Goal: Task Accomplishment & Management: Manage account settings

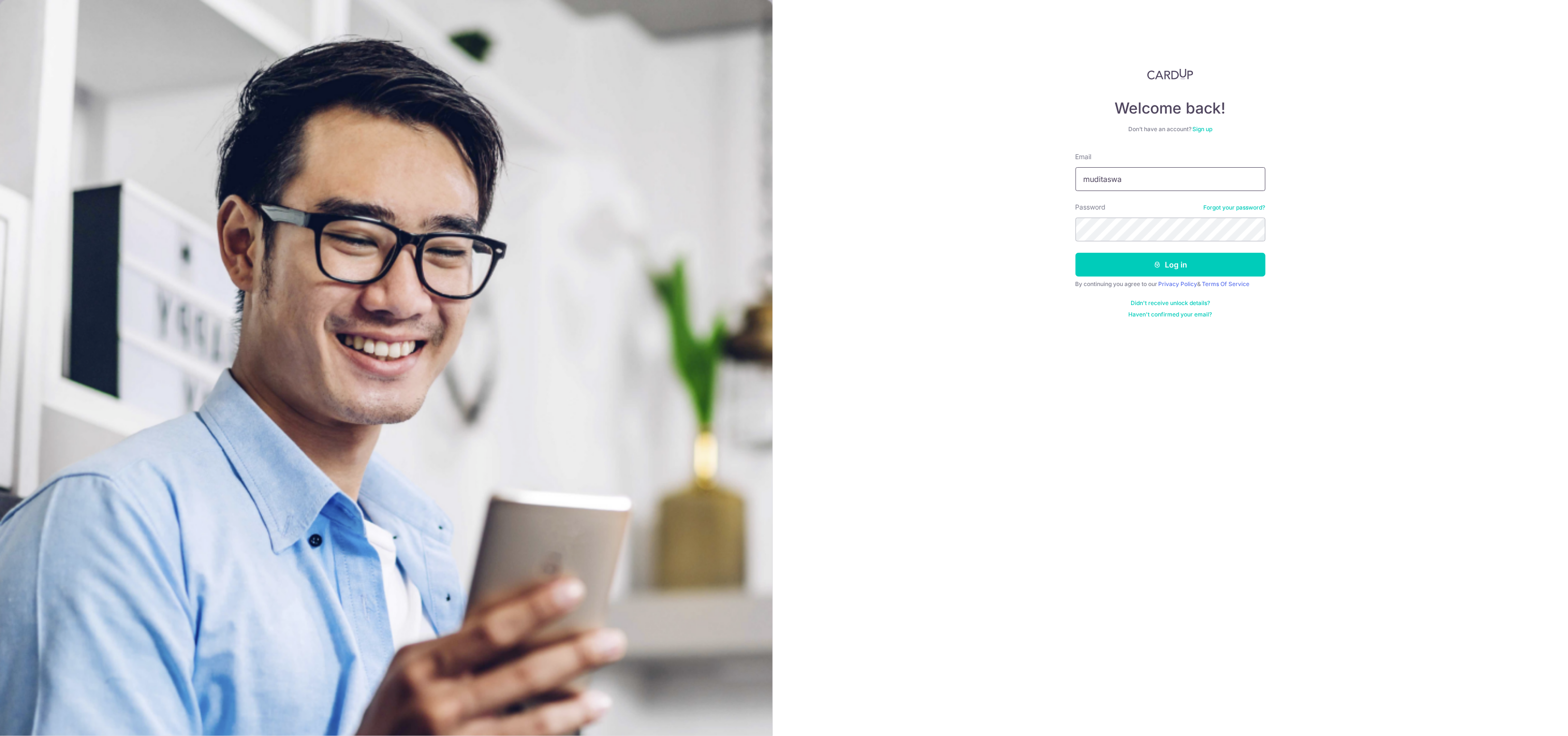
type input "[EMAIL_ADDRESS][DOMAIN_NAME]"
click at [1119, 258] on button "Log in" at bounding box center [1170, 265] width 190 height 24
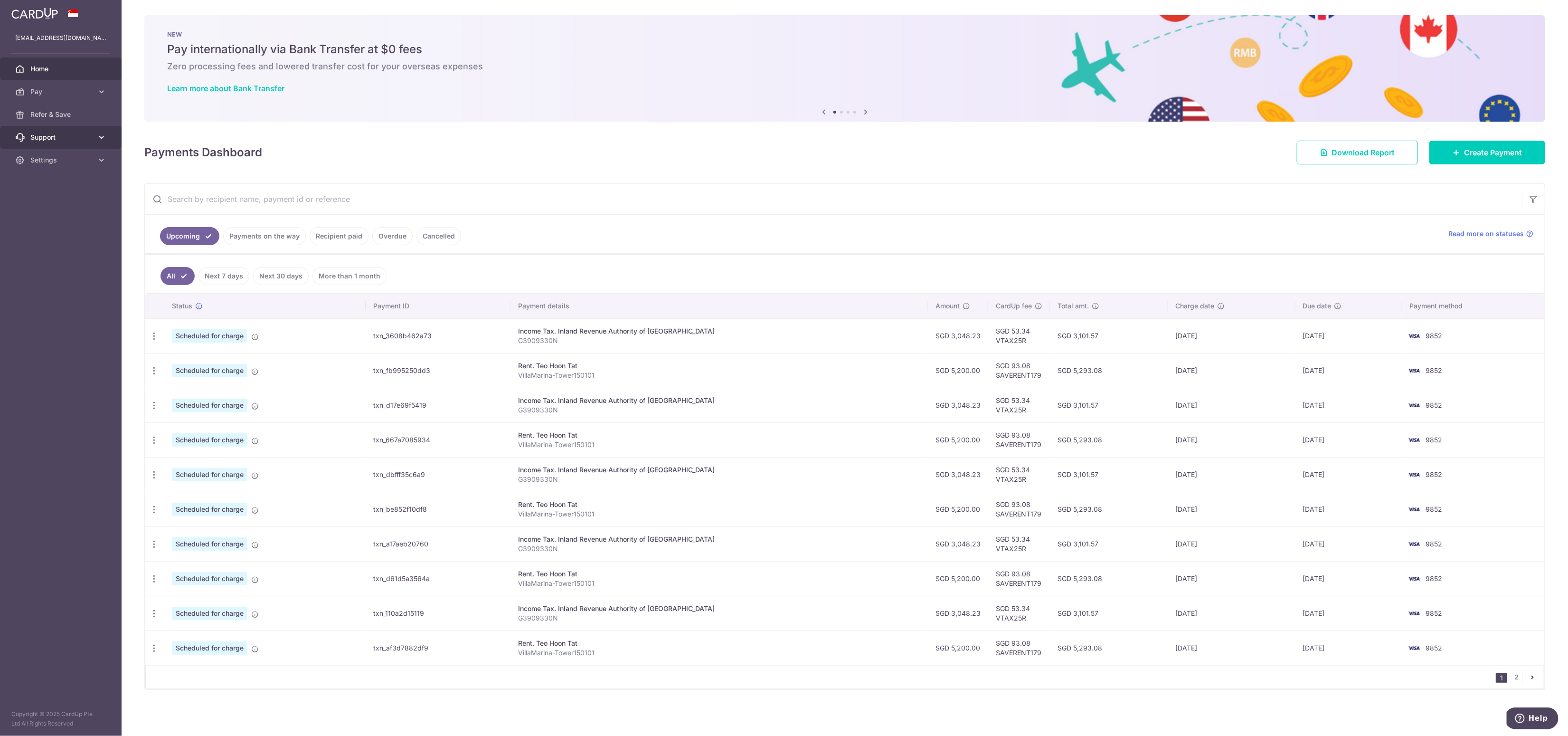
click at [54, 138] on span "Support" at bounding box center [62, 137] width 63 height 9
click at [53, 176] on link "Contact Us" at bounding box center [61, 183] width 122 height 23
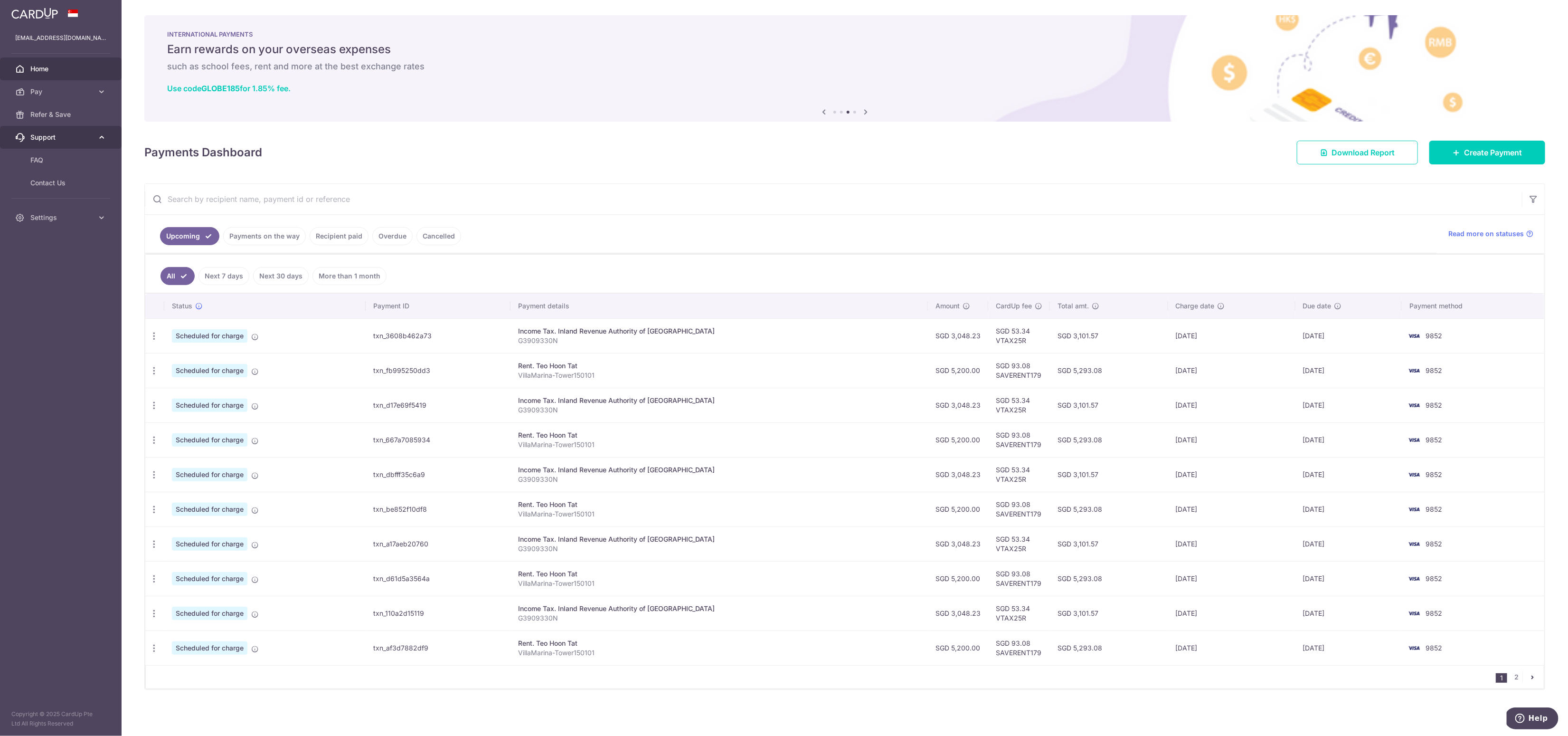
click at [63, 139] on span "Support" at bounding box center [62, 137] width 63 height 9
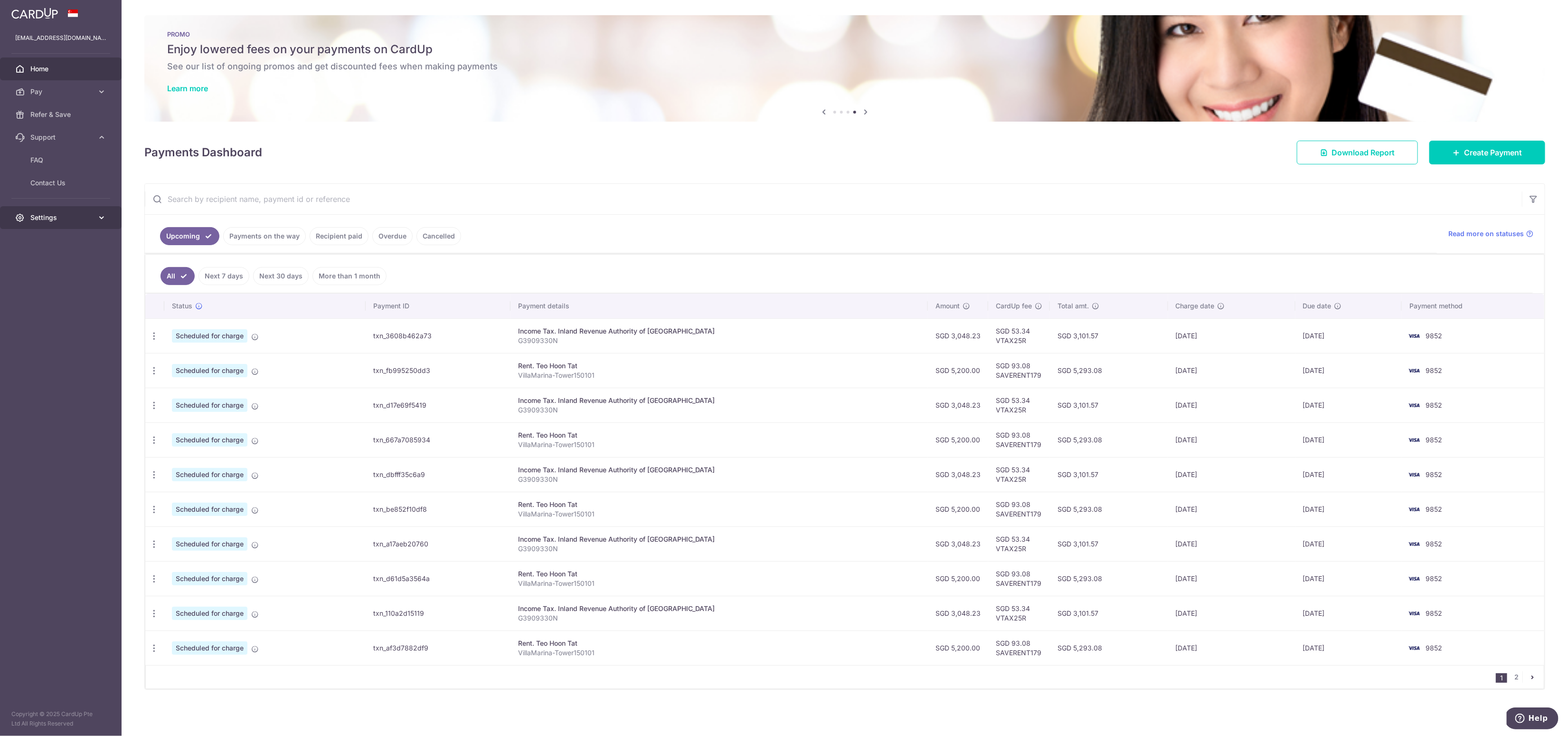
click at [50, 217] on span "Settings" at bounding box center [62, 217] width 63 height 9
click at [45, 240] on span "Account" at bounding box center [62, 240] width 63 height 9
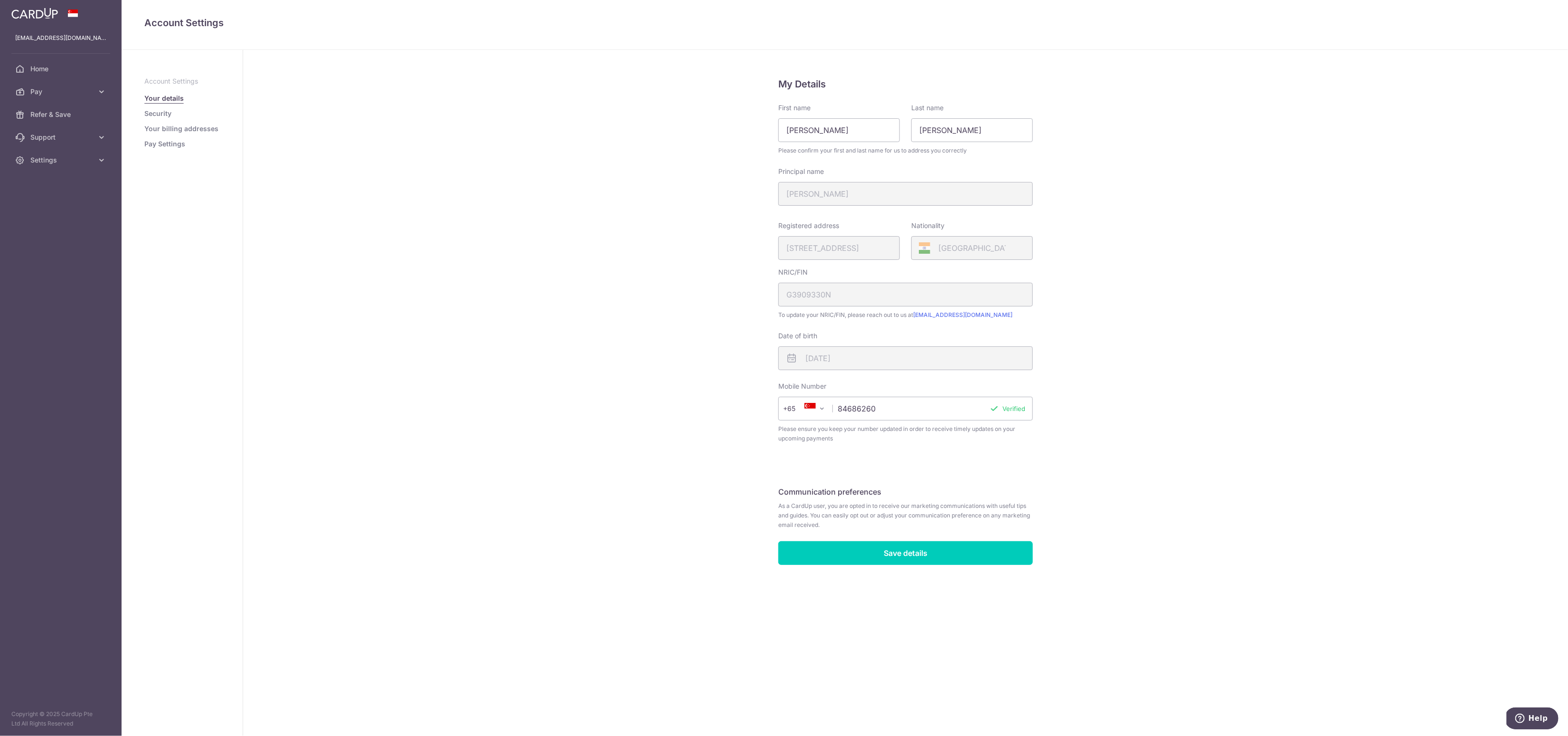
click at [164, 144] on link "Pay Settings" at bounding box center [165, 144] width 41 height 9
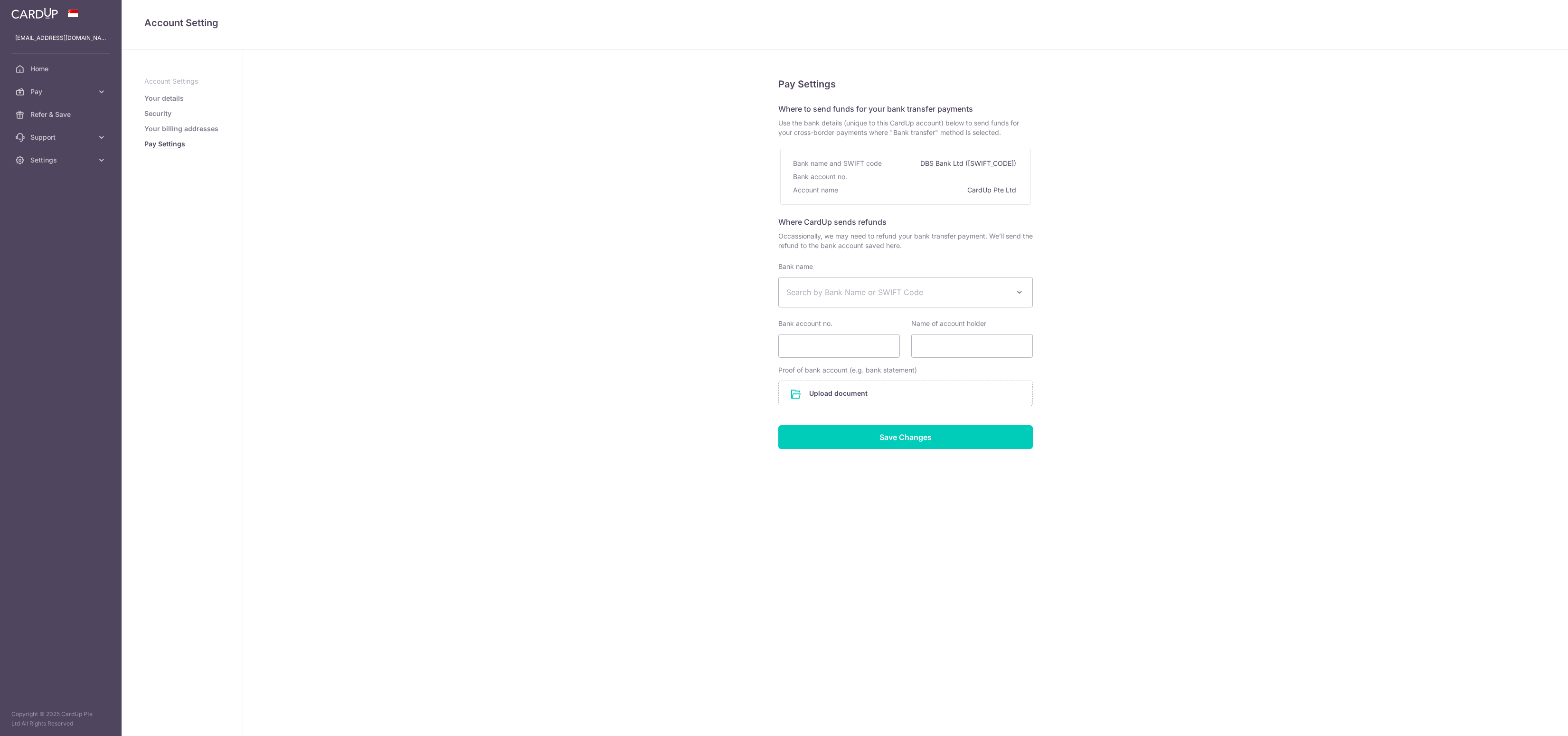
select select
click at [81, 97] on link "Pay" at bounding box center [61, 91] width 122 height 23
click at [43, 160] on span "Cards" at bounding box center [62, 160] width 63 height 9
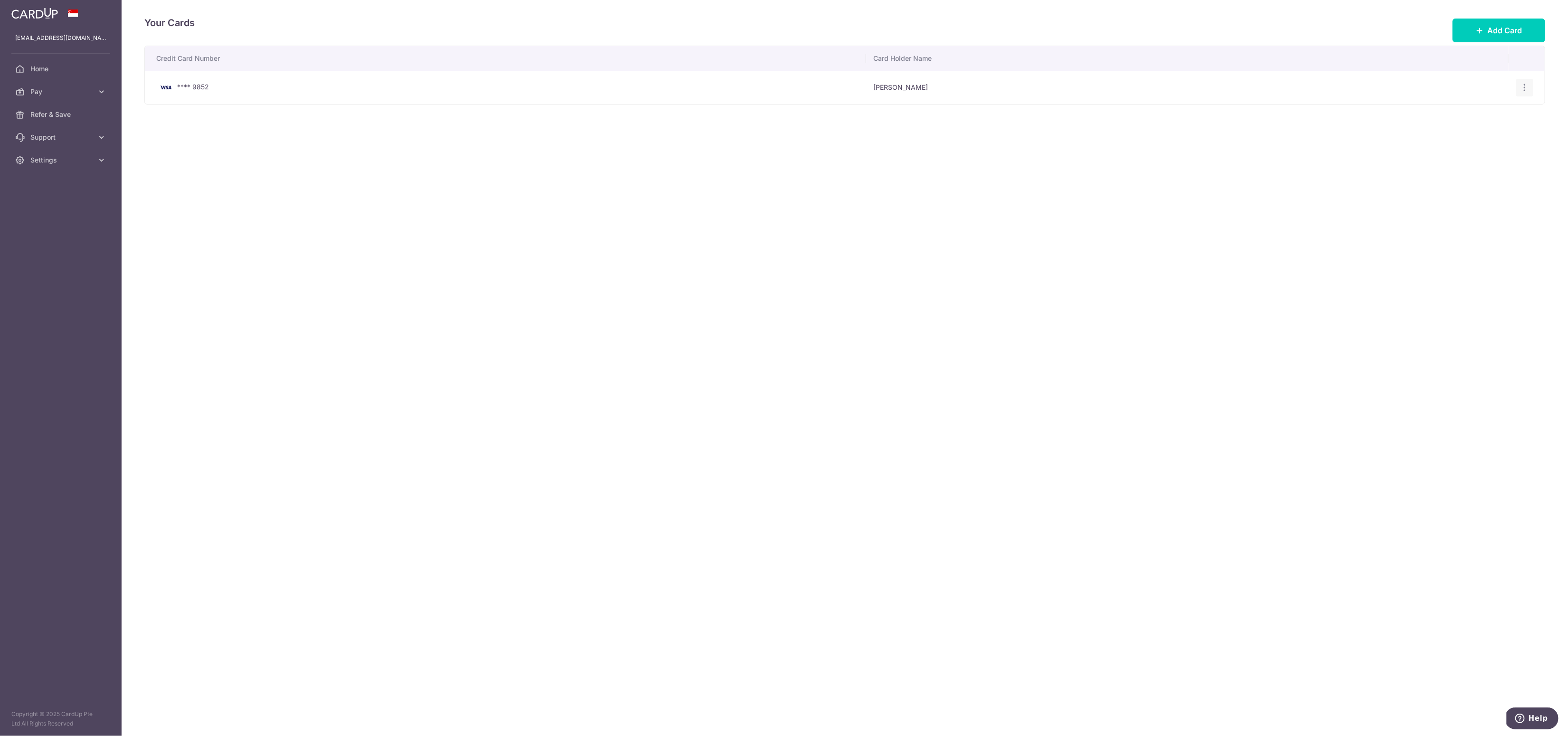
click at [1526, 91] on icon "button" at bounding box center [1525, 88] width 10 height 10
click at [1511, 109] on span "View/Edit" at bounding box center [1492, 114] width 64 height 11
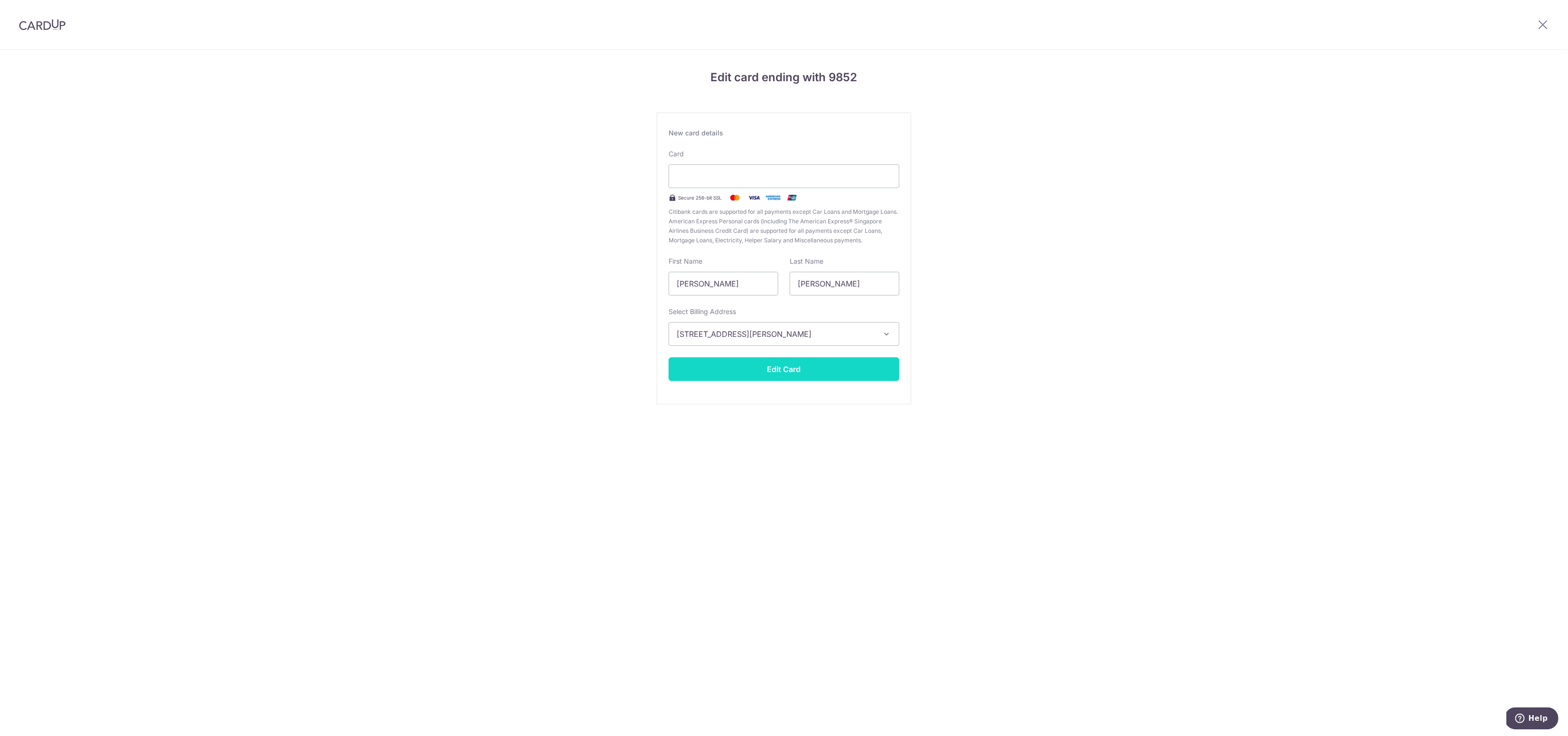
click at [791, 368] on button "Edit Card" at bounding box center [784, 369] width 231 height 24
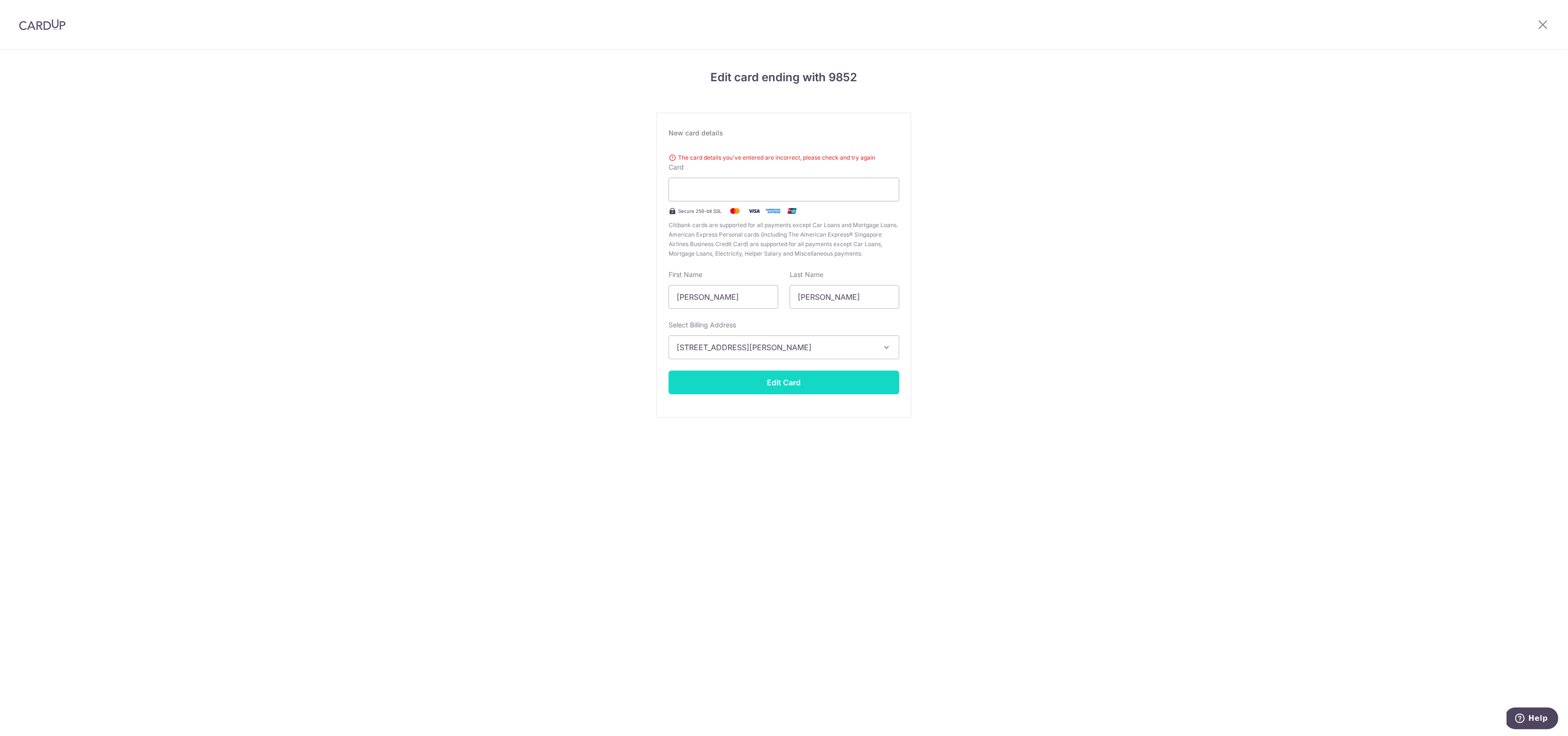
click at [745, 378] on button "Edit Card" at bounding box center [784, 383] width 231 height 24
click at [780, 382] on button "Edit Card" at bounding box center [784, 383] width 231 height 24
click at [50, 23] on img at bounding box center [42, 25] width 47 height 11
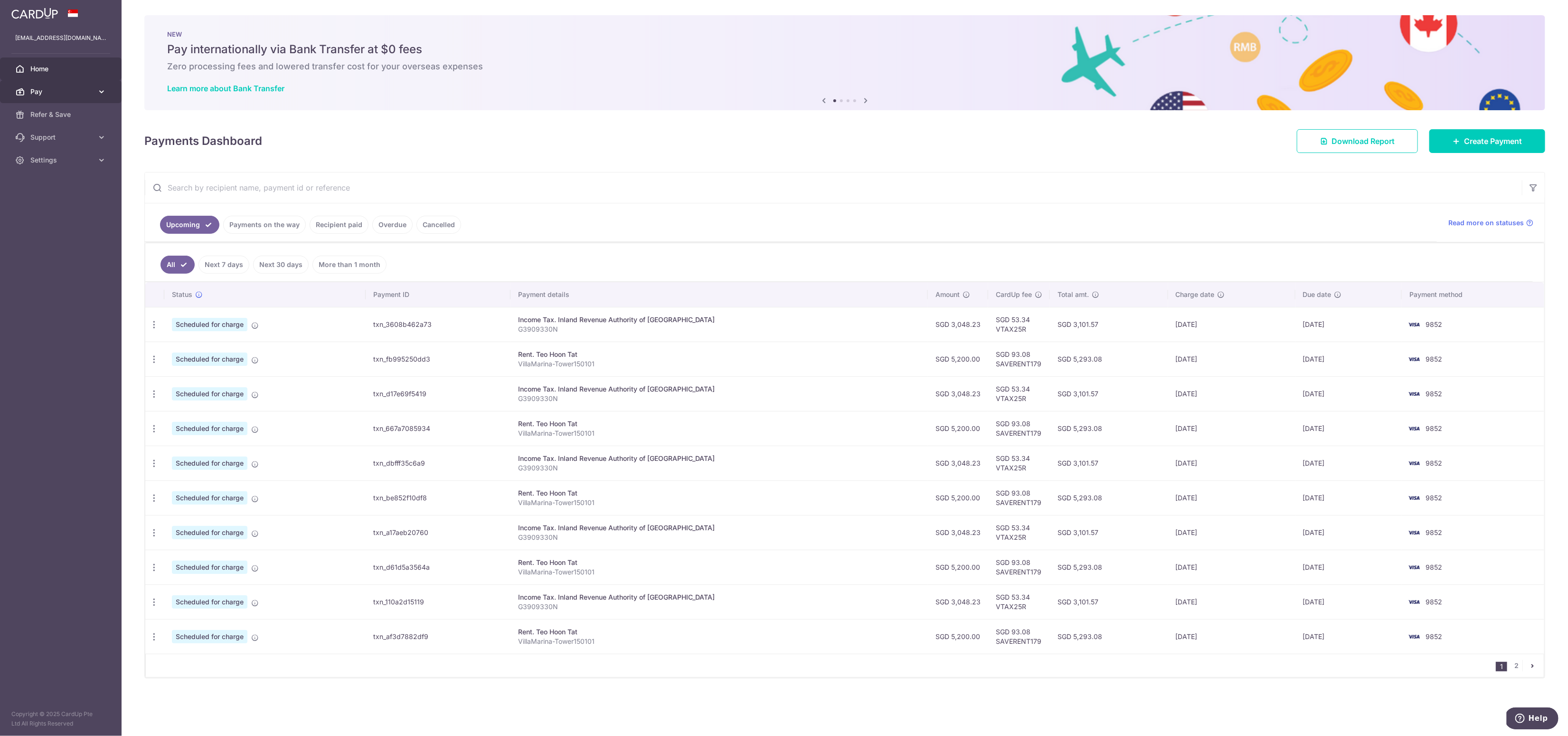
click at [102, 90] on icon at bounding box center [101, 91] width 9 height 9
click at [50, 161] on span "Cards" at bounding box center [62, 160] width 63 height 9
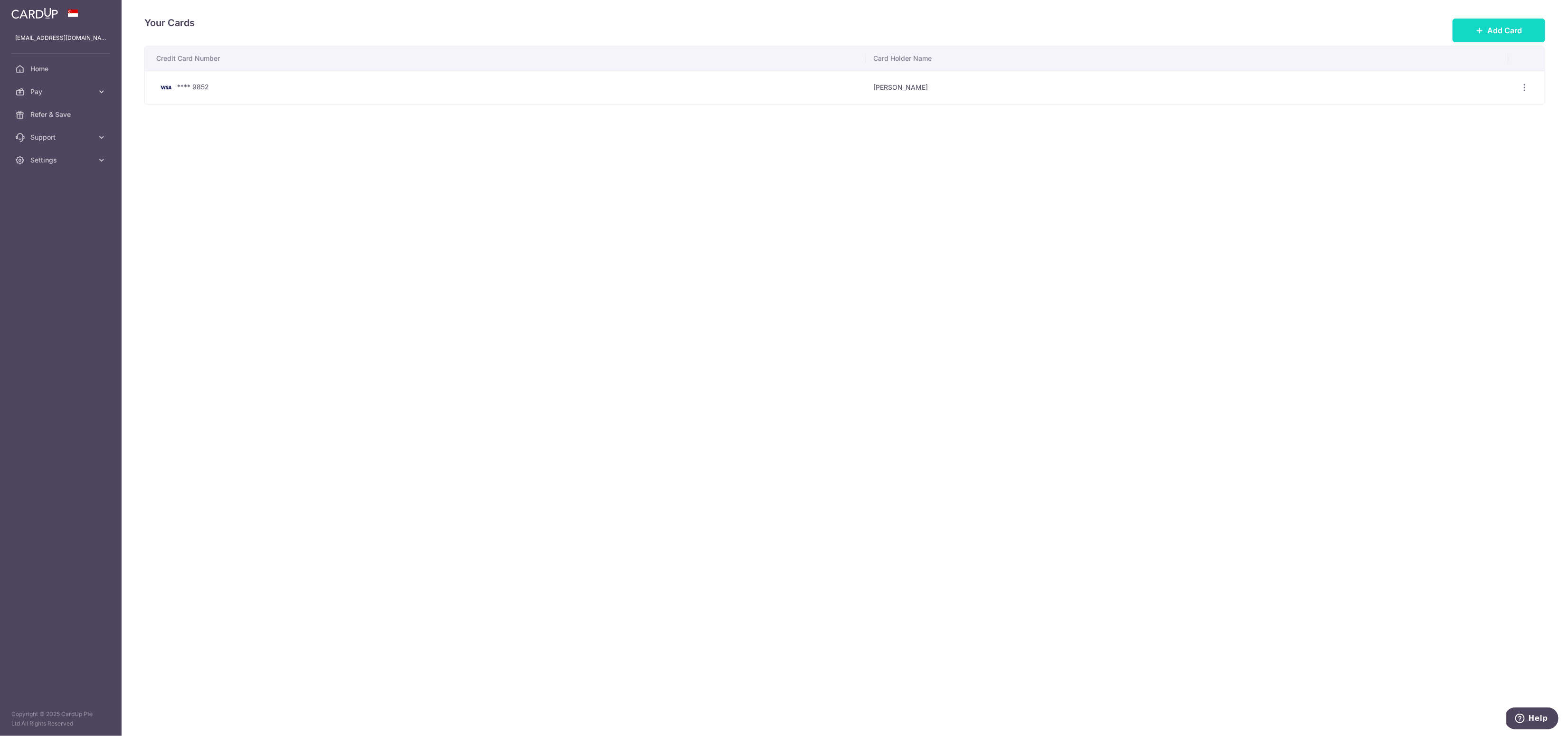
click at [1500, 33] on span "Add Card" at bounding box center [1504, 30] width 35 height 11
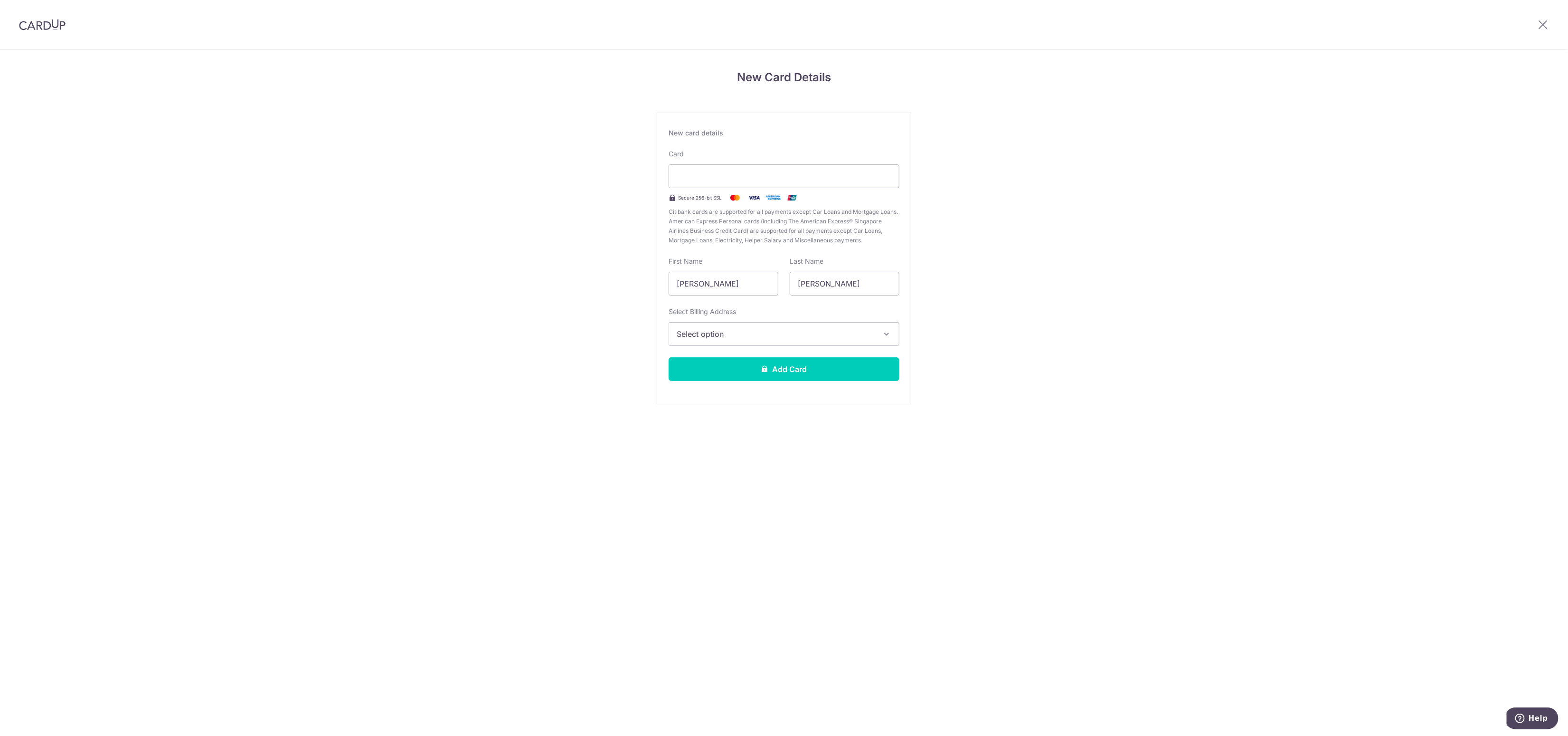
click at [724, 330] on span "Select option" at bounding box center [775, 334] width 197 height 11
click at [724, 391] on link "25 Jalan Sempadan, Villa Marina,, Tower 15, Unit - 01-01, Singapore, South East…" at bounding box center [784, 402] width 230 height 23
click at [755, 367] on button "Add Card" at bounding box center [784, 369] width 231 height 24
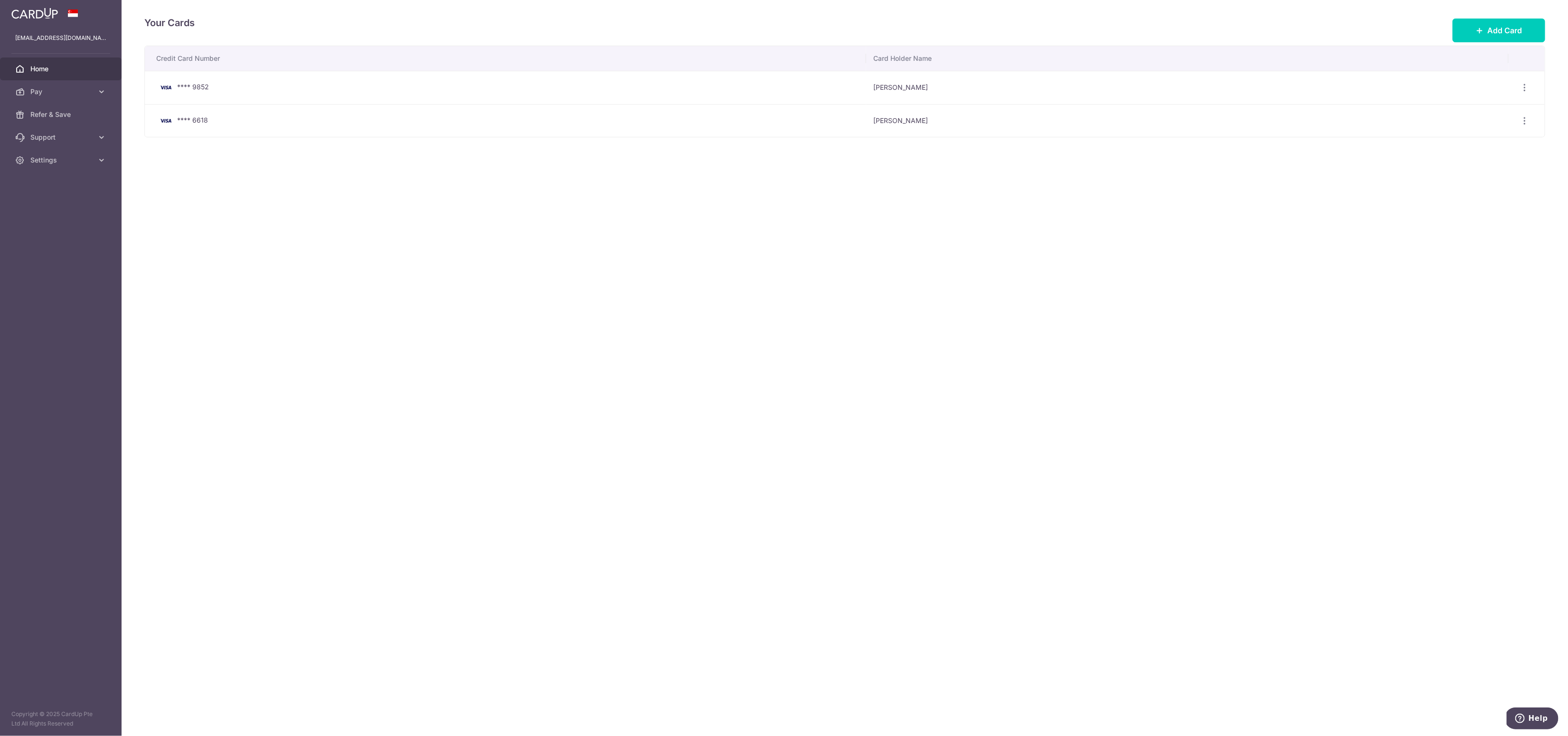
click at [52, 65] on span "Home" at bounding box center [62, 69] width 63 height 9
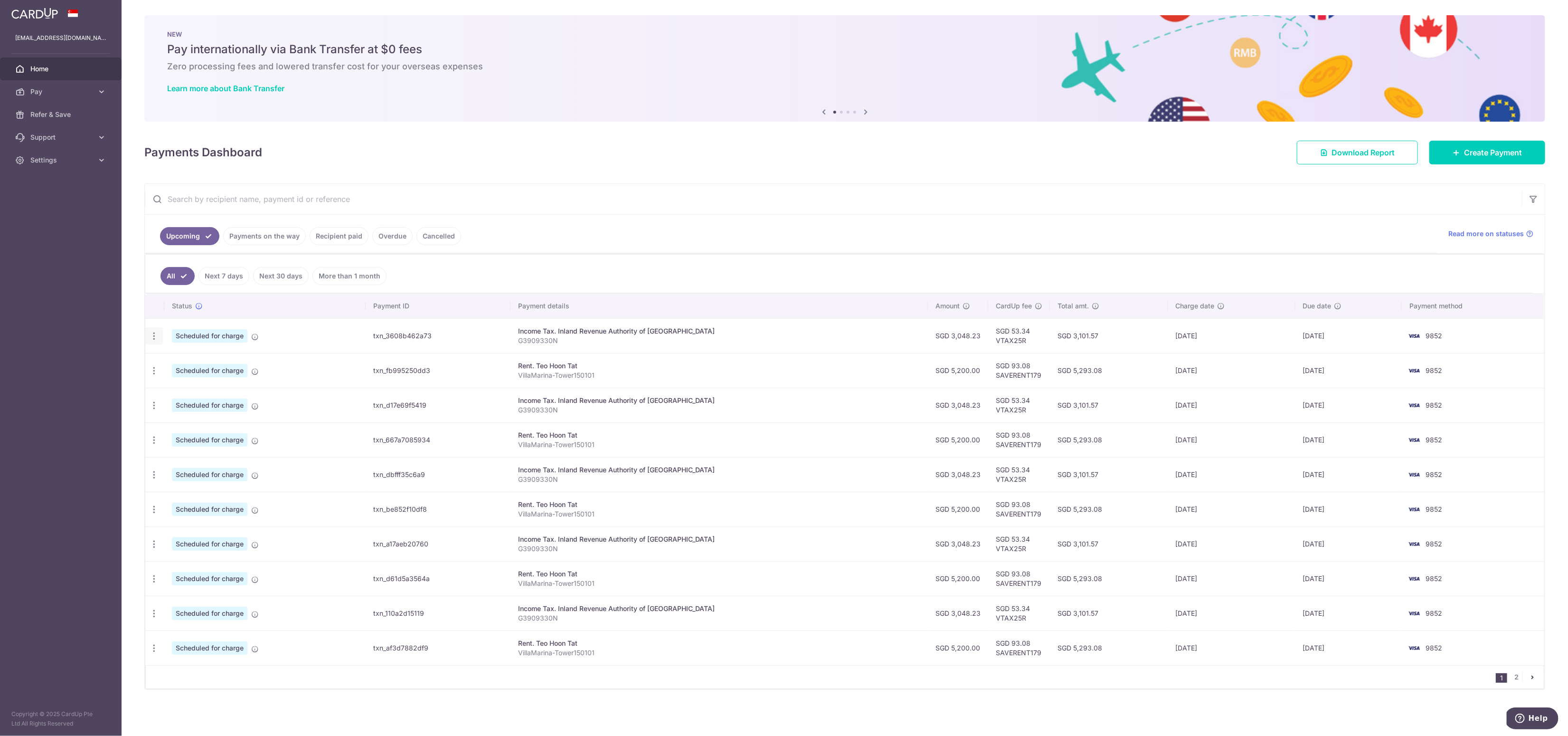
click at [153, 332] on icon "button" at bounding box center [154, 336] width 10 height 10
click at [132, 330] on div "× Pause Schedule Pause all future payments in this series Pause just this one p…" at bounding box center [844, 368] width 1446 height 736
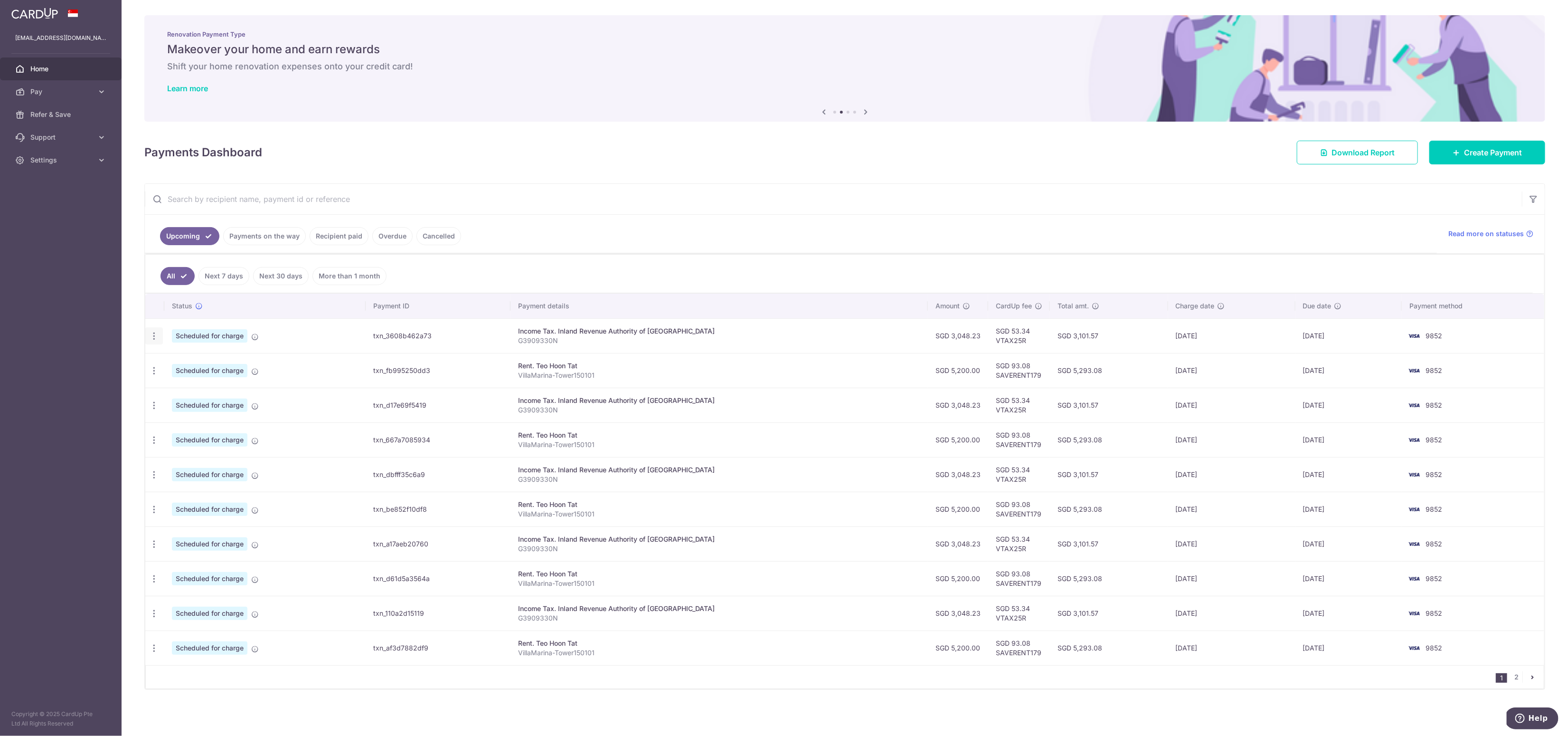
click at [152, 335] on icon "button" at bounding box center [154, 336] width 10 height 10
click at [171, 362] on link "Update payment" at bounding box center [195, 362] width 99 height 23
radio input "true"
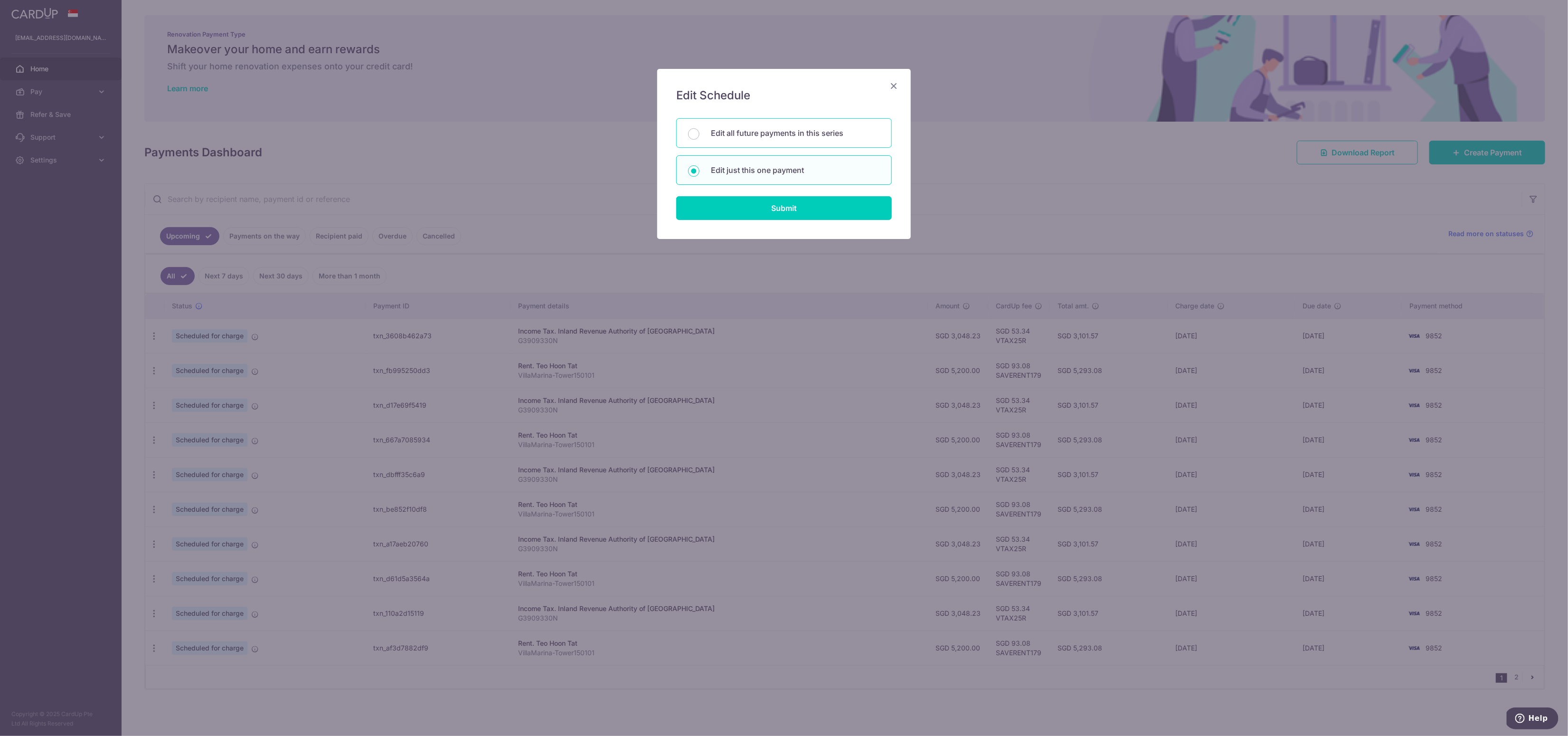
click at [767, 135] on p "Edit all future payments in this series" at bounding box center [795, 133] width 169 height 11
click at [699, 135] on input "Edit all future payments in this series" at bounding box center [694, 134] width 11 height 11
radio input "true"
click at [777, 206] on input "Submit" at bounding box center [784, 208] width 216 height 24
radio input "true"
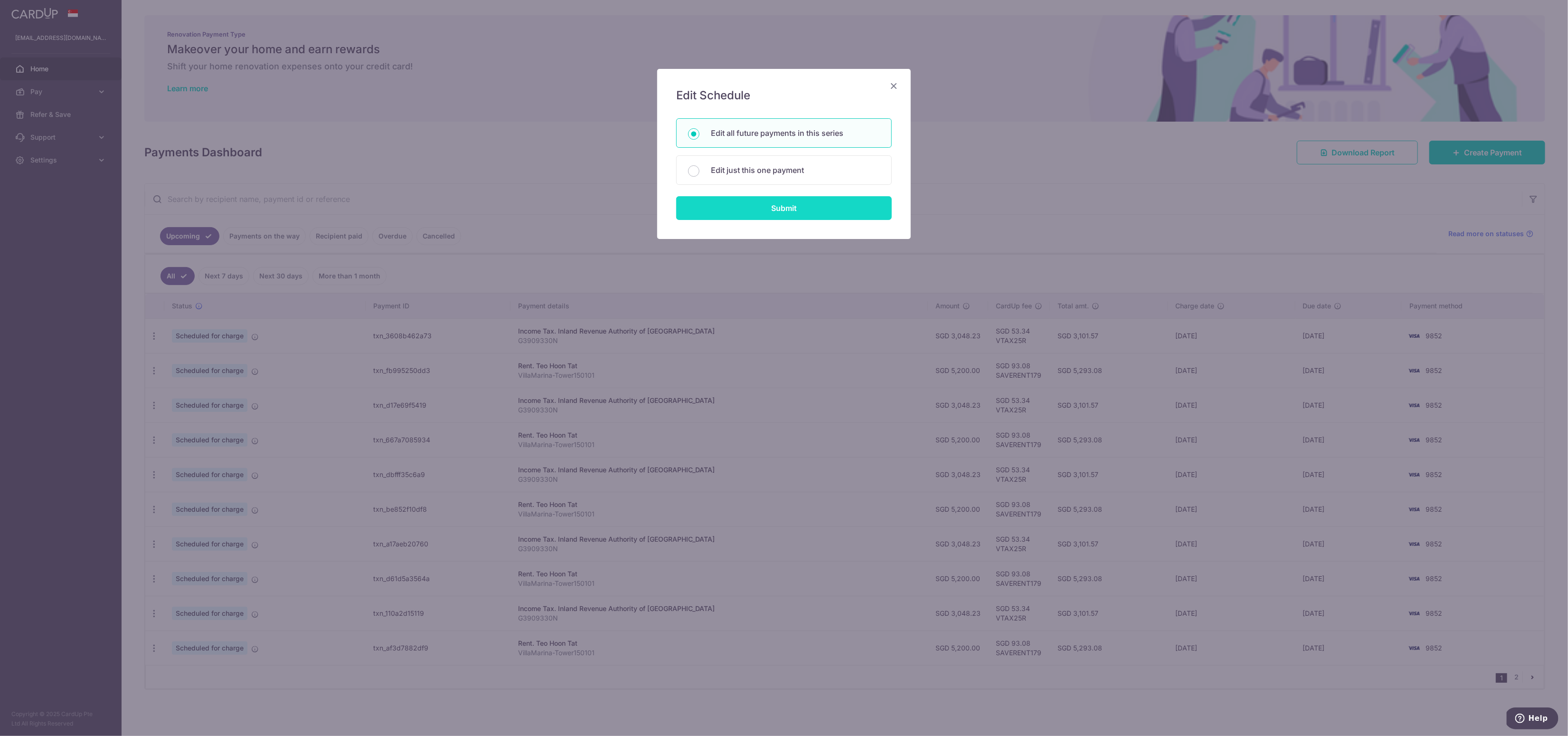
type input "3,048.23"
type input "G3909330N"
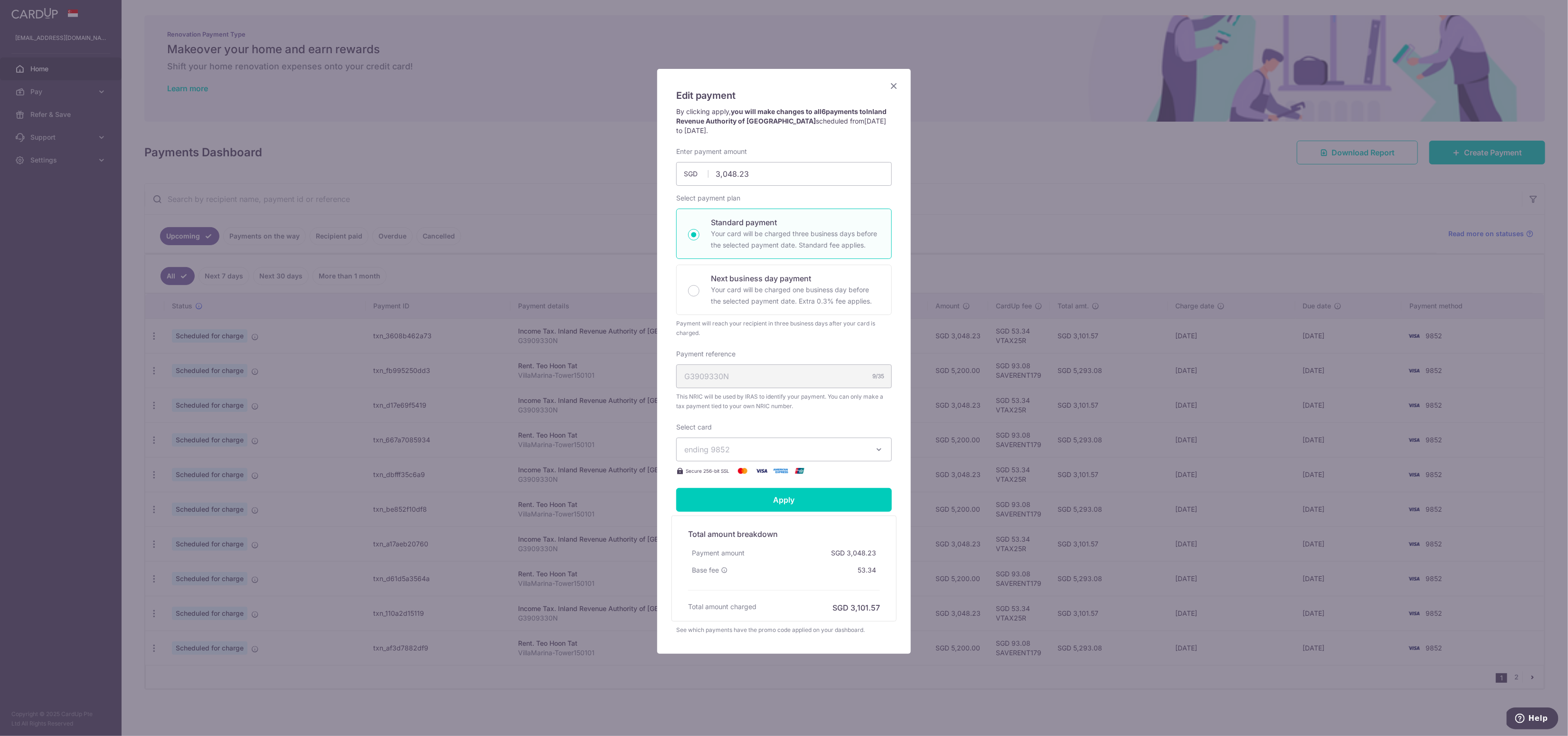
click at [738, 440] on button "ending 9852" at bounding box center [784, 449] width 216 height 24
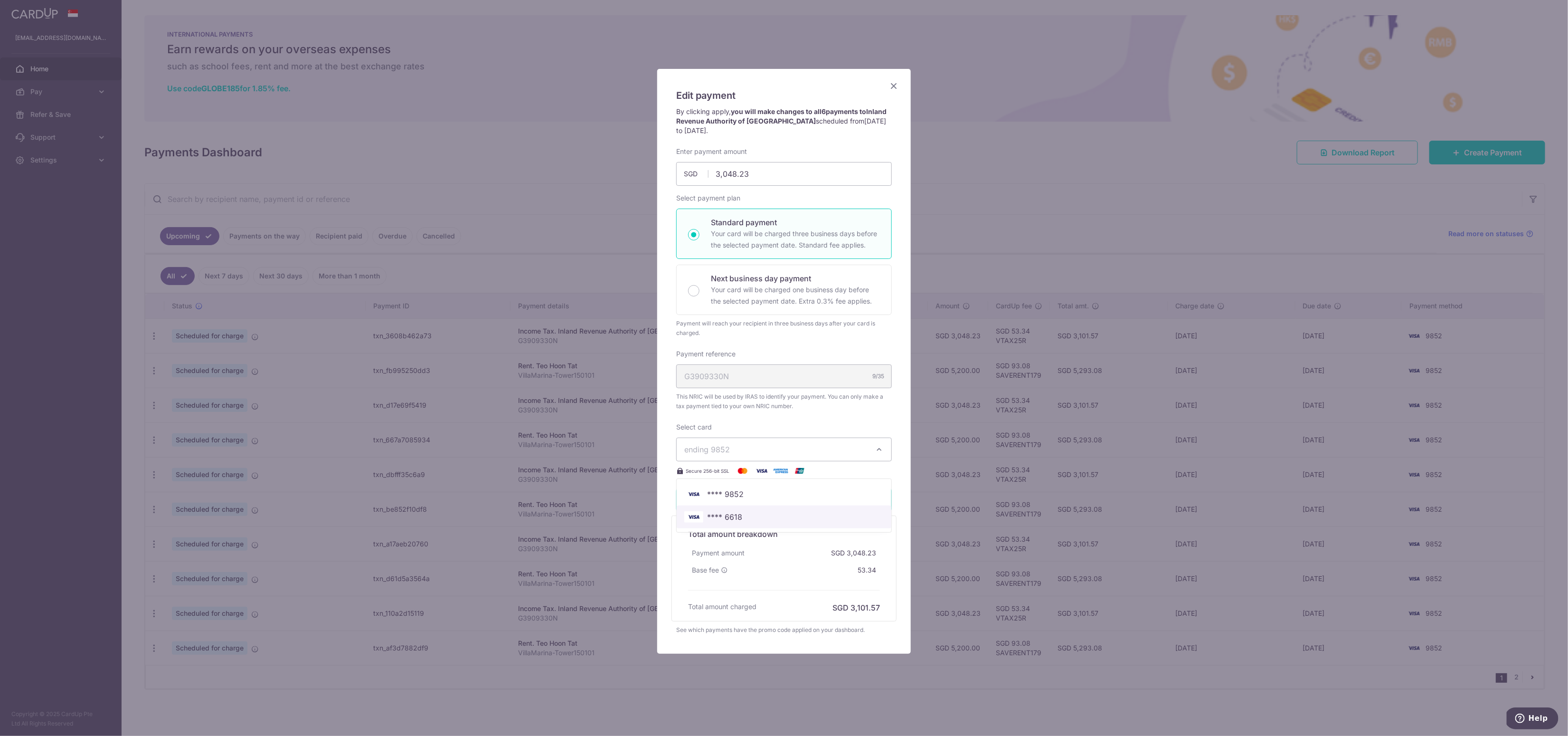
click at [734, 514] on span "**** 6618" at bounding box center [725, 517] width 35 height 11
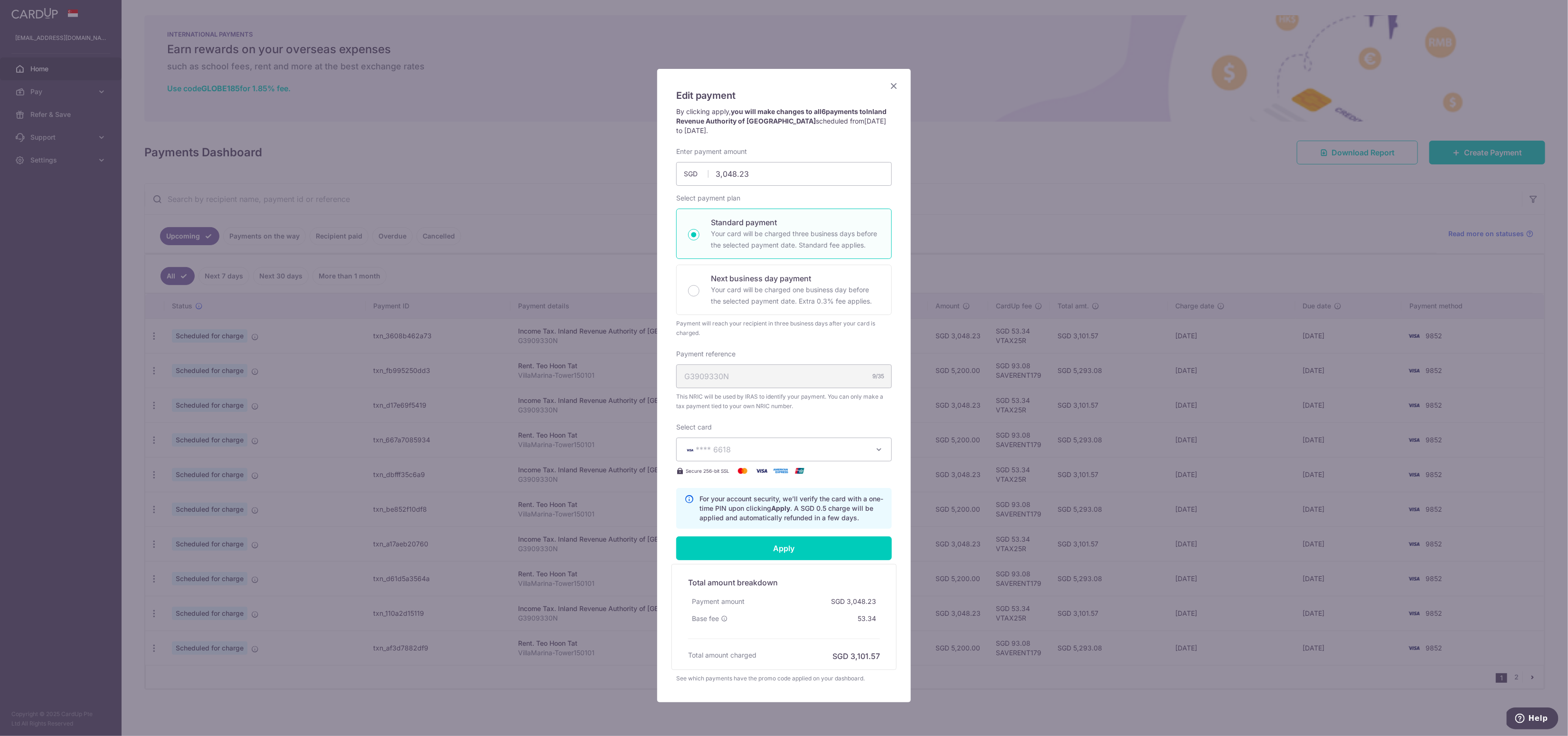
scroll to position [33, 0]
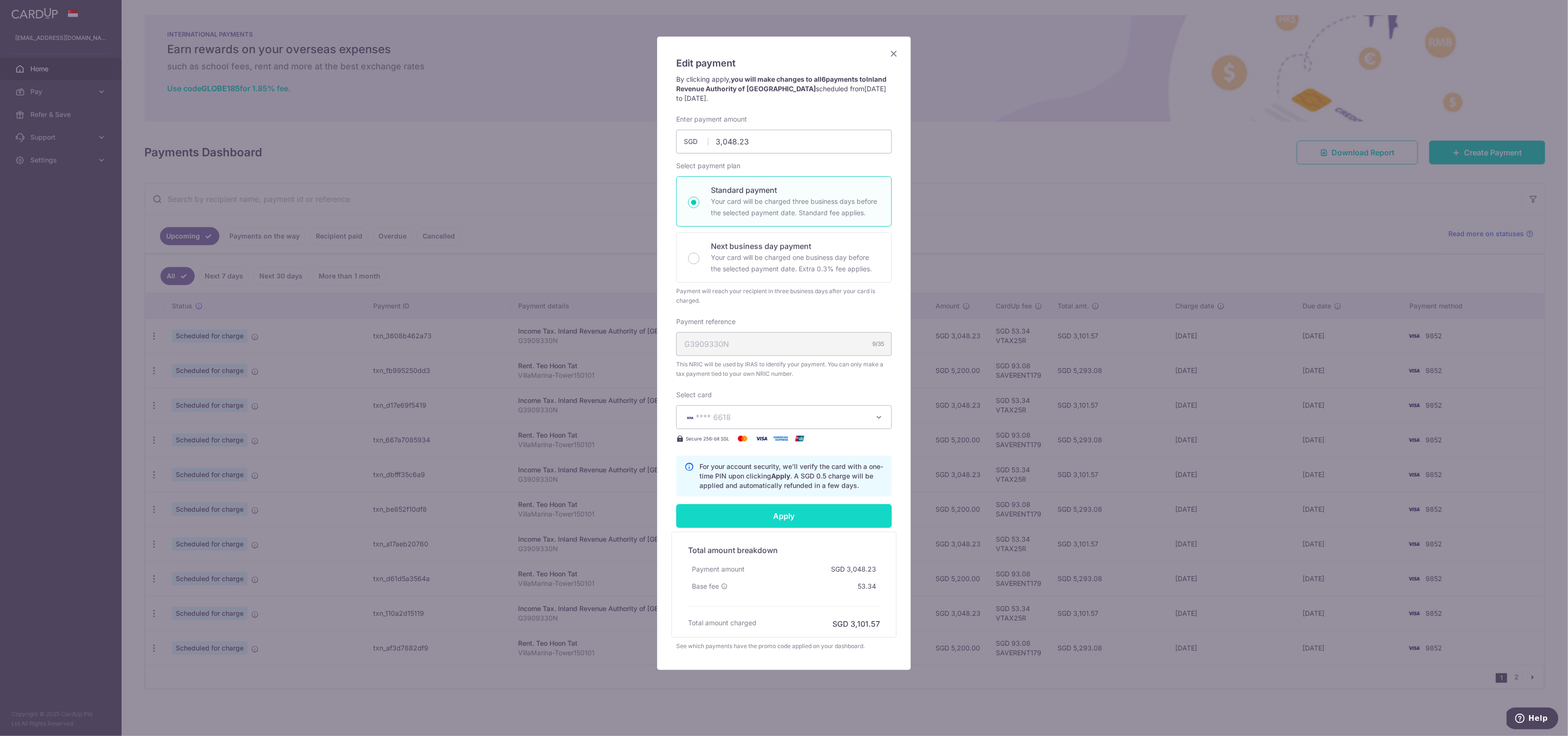
click at [746, 517] on input "Apply" at bounding box center [784, 516] width 216 height 24
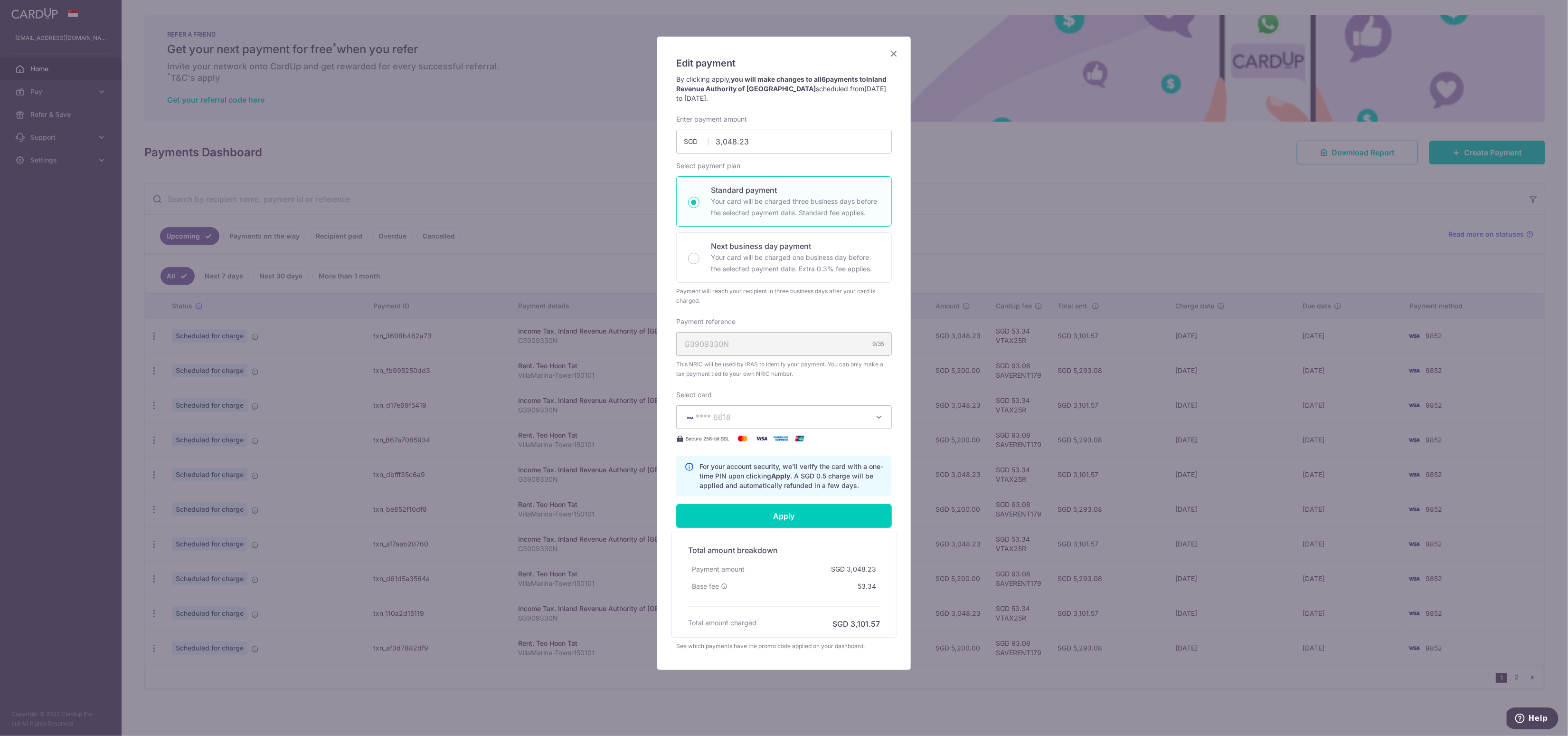
type input "Successfully Applied"
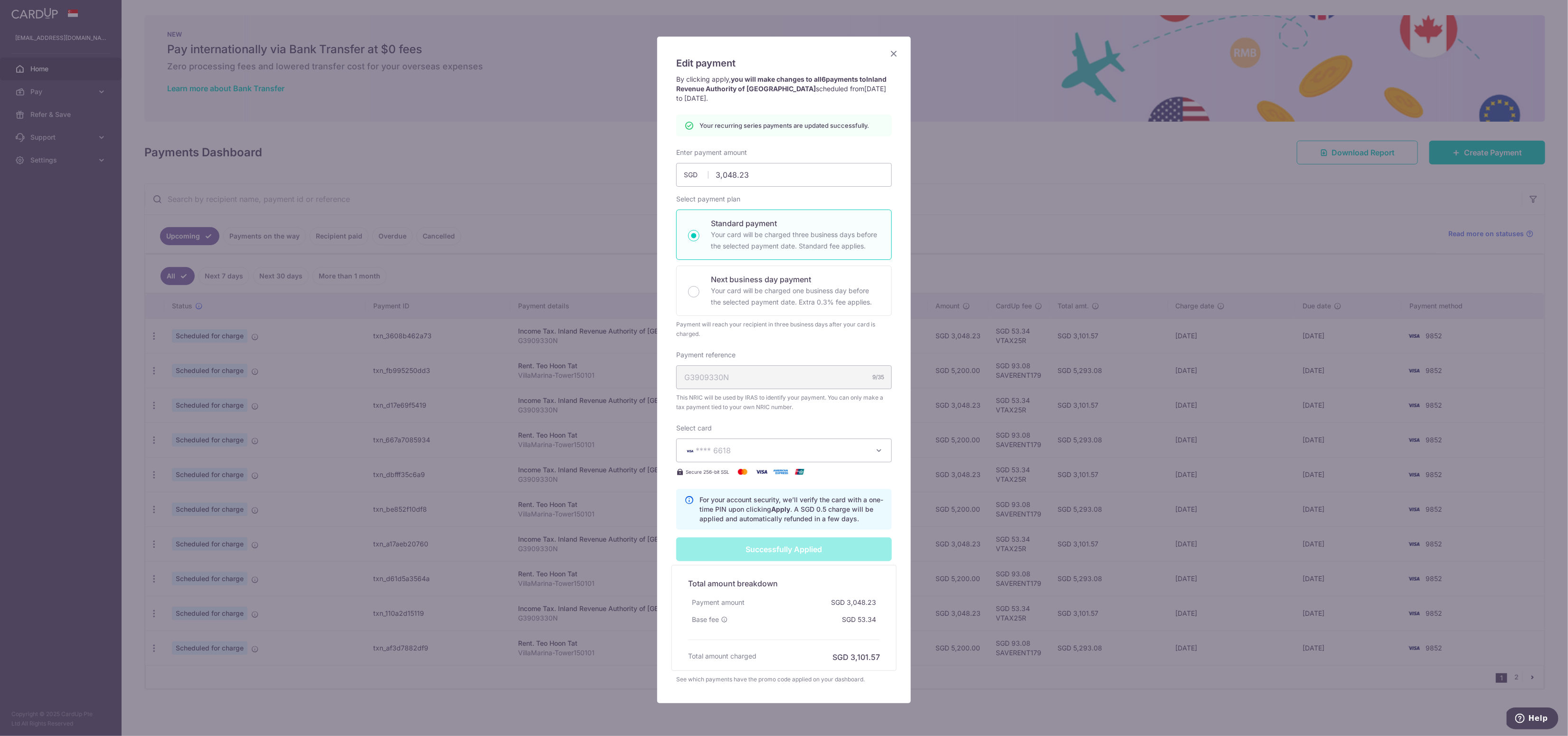
click at [893, 50] on icon "Close" at bounding box center [893, 53] width 11 height 12
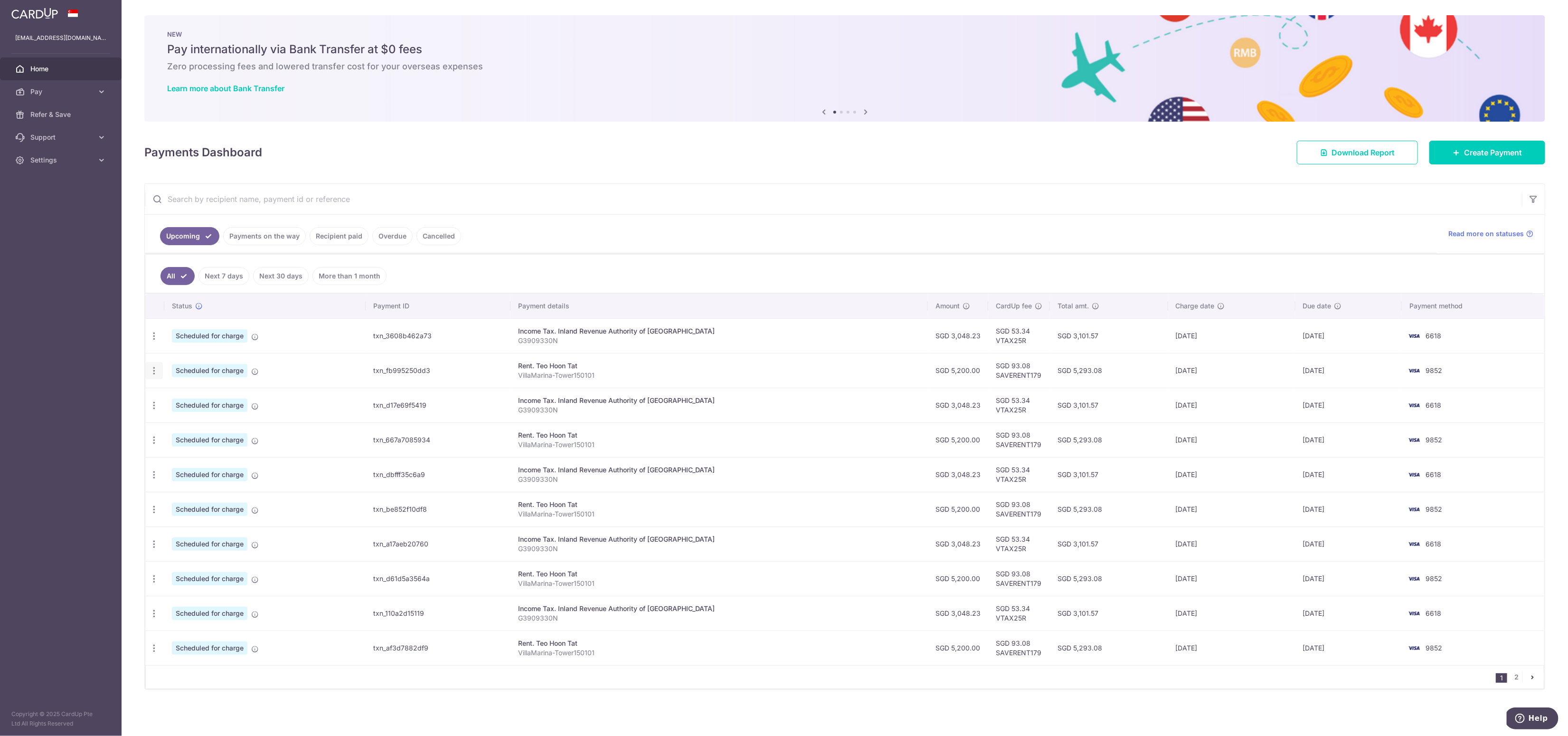
click at [153, 368] on icon "button" at bounding box center [154, 371] width 10 height 10
click at [183, 394] on span "Update payment" at bounding box center [204, 396] width 64 height 11
radio input "true"
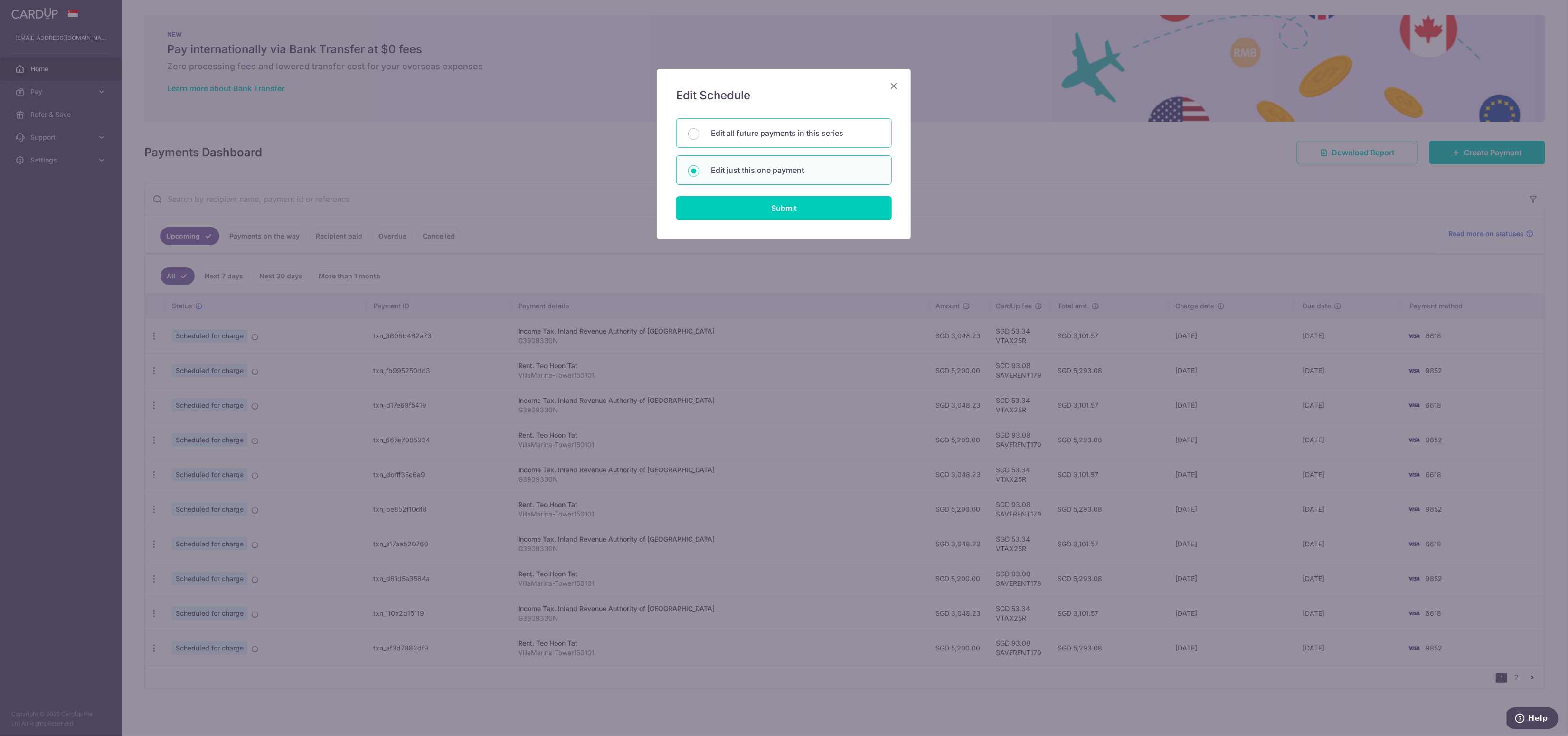
click at [772, 134] on p "Edit all future payments in this series" at bounding box center [795, 133] width 169 height 11
click at [699, 134] on input "Edit all future payments in this series" at bounding box center [694, 134] width 11 height 11
radio input "true"
click at [774, 210] on input "Submit" at bounding box center [784, 208] width 216 height 24
radio input "true"
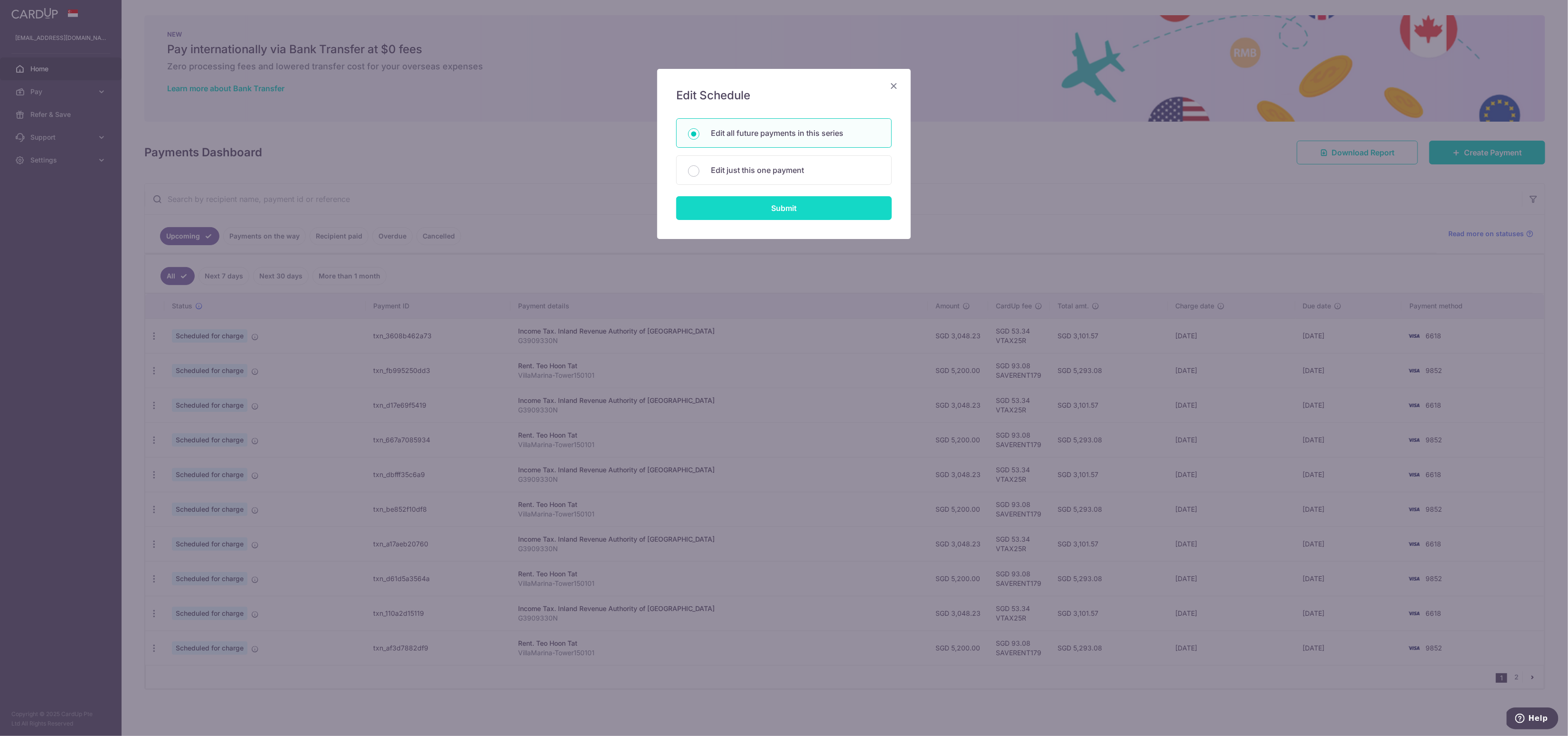
type input "5,200.00"
type input "VillaMarina-Tower150101"
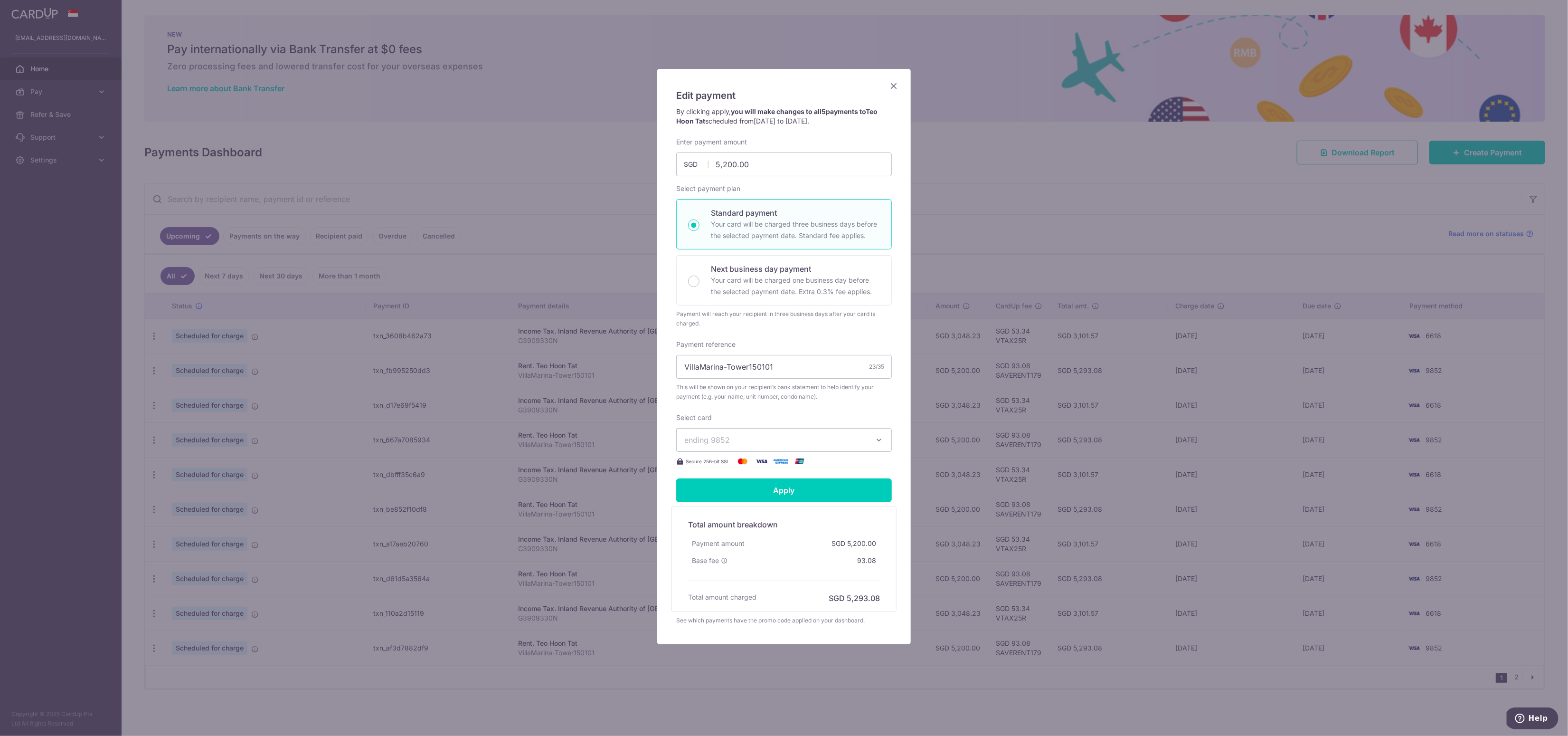
click at [763, 439] on span "ending 9852" at bounding box center [775, 440] width 182 height 11
click at [742, 507] on span "**** 6618" at bounding box center [784, 507] width 199 height 11
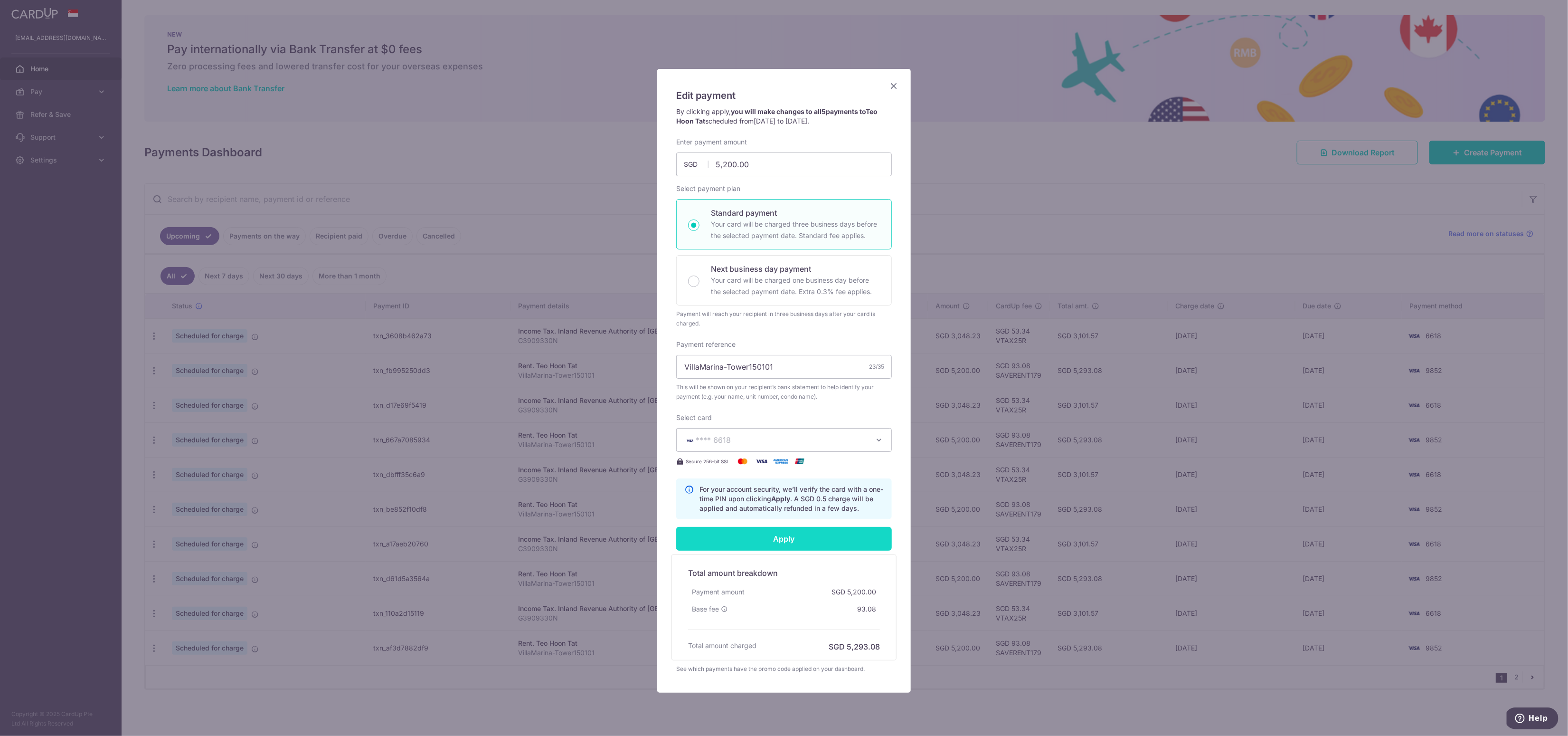
click at [791, 541] on input "Apply" at bounding box center [784, 539] width 216 height 24
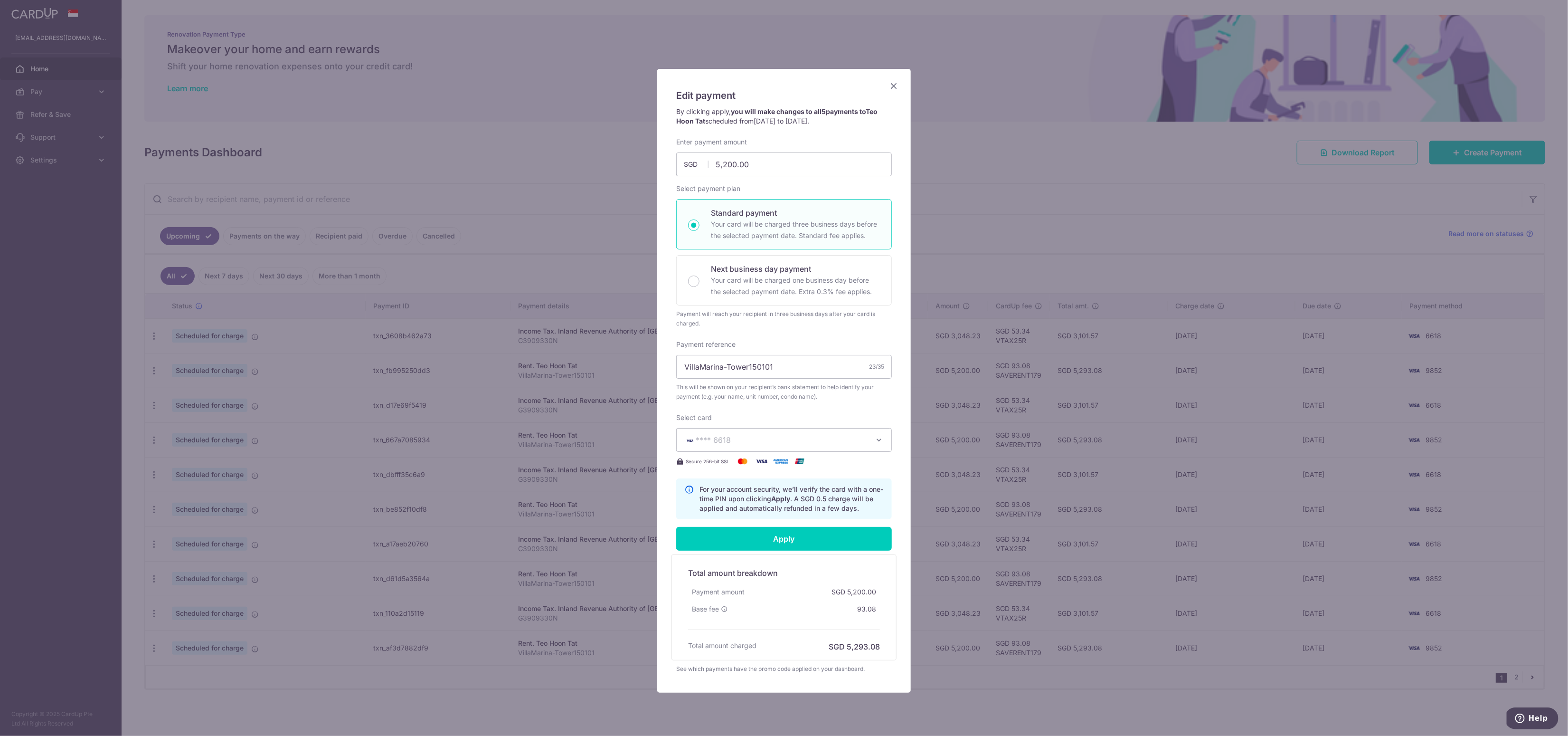
type input "Successfully Applied"
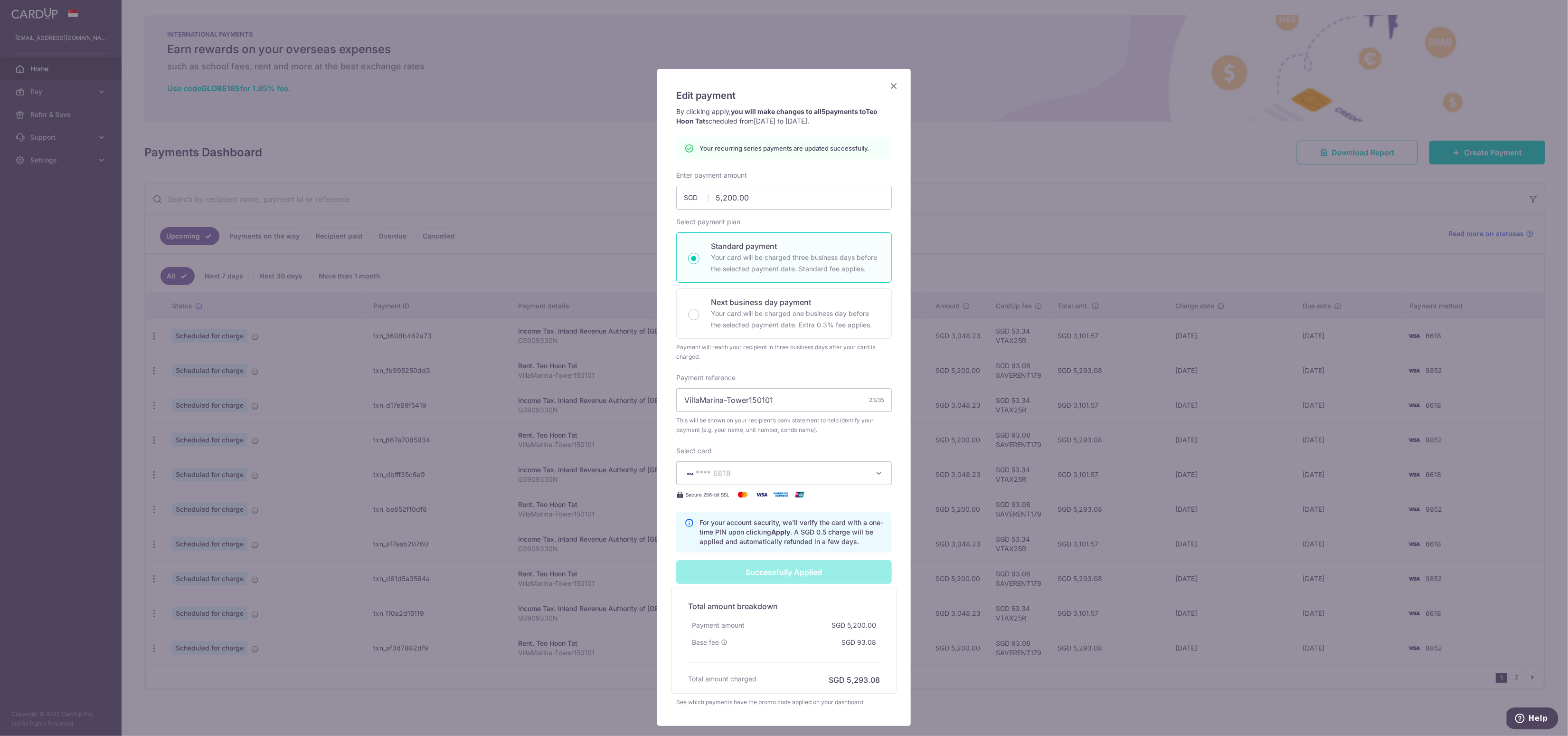
click at [894, 82] on icon "Close" at bounding box center [893, 86] width 11 height 12
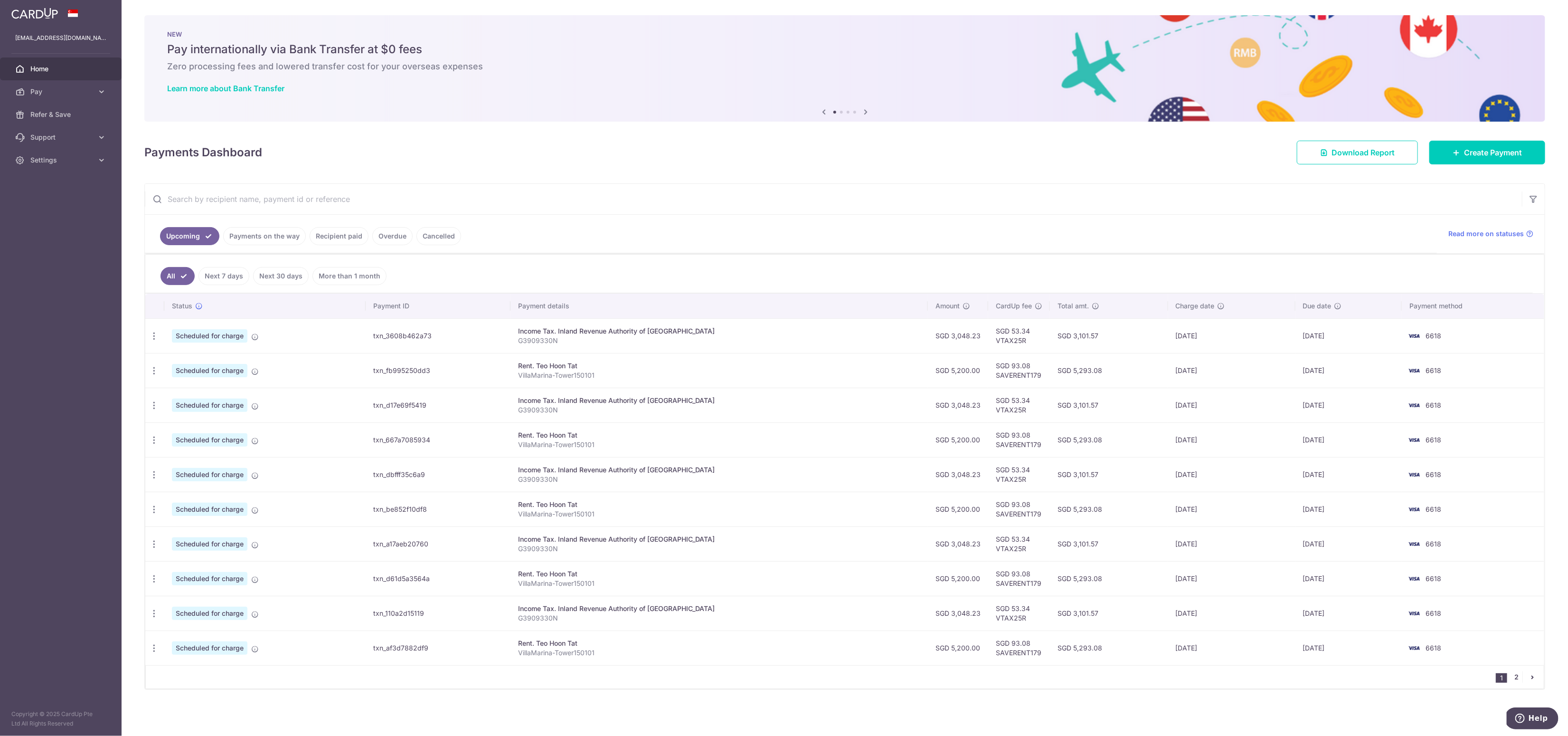
click at [1516, 672] on link "2" at bounding box center [1516, 677] width 11 height 11
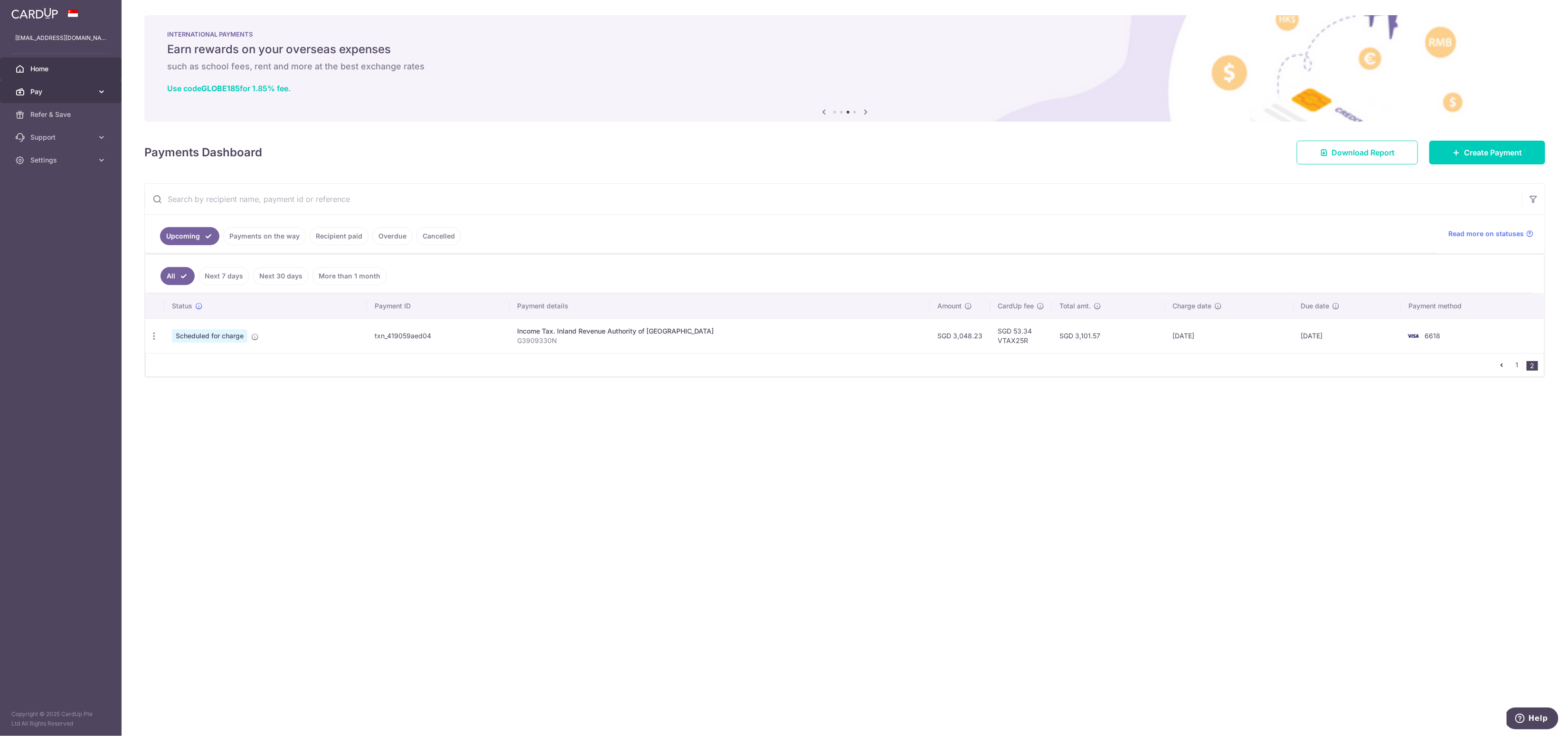
click at [50, 91] on span "Pay" at bounding box center [62, 91] width 63 height 9
click at [41, 160] on span "Cards" at bounding box center [62, 160] width 63 height 9
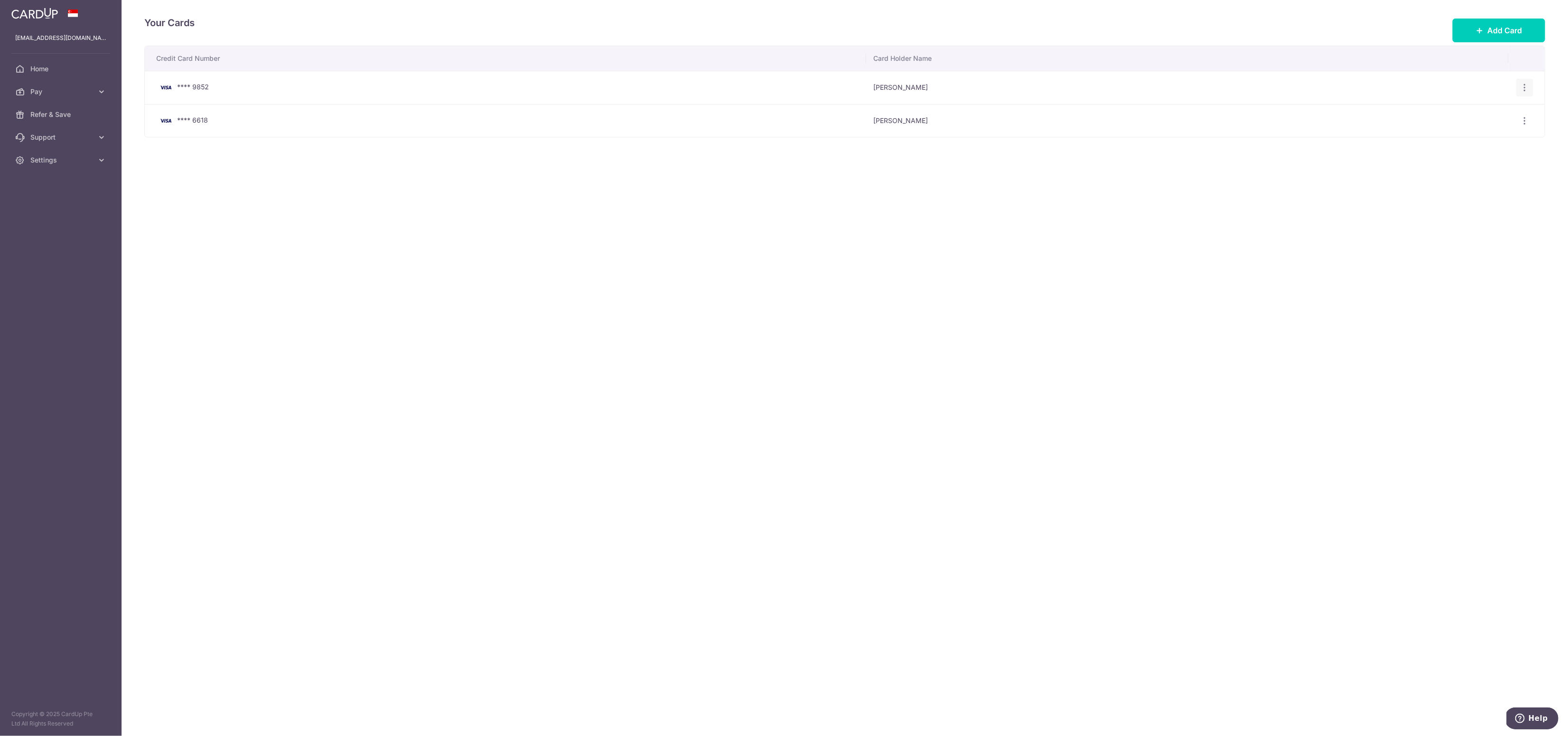
click at [1520, 88] on icon "button" at bounding box center [1525, 88] width 10 height 10
click at [1475, 134] on span "Delete" at bounding box center [1492, 137] width 64 height 11
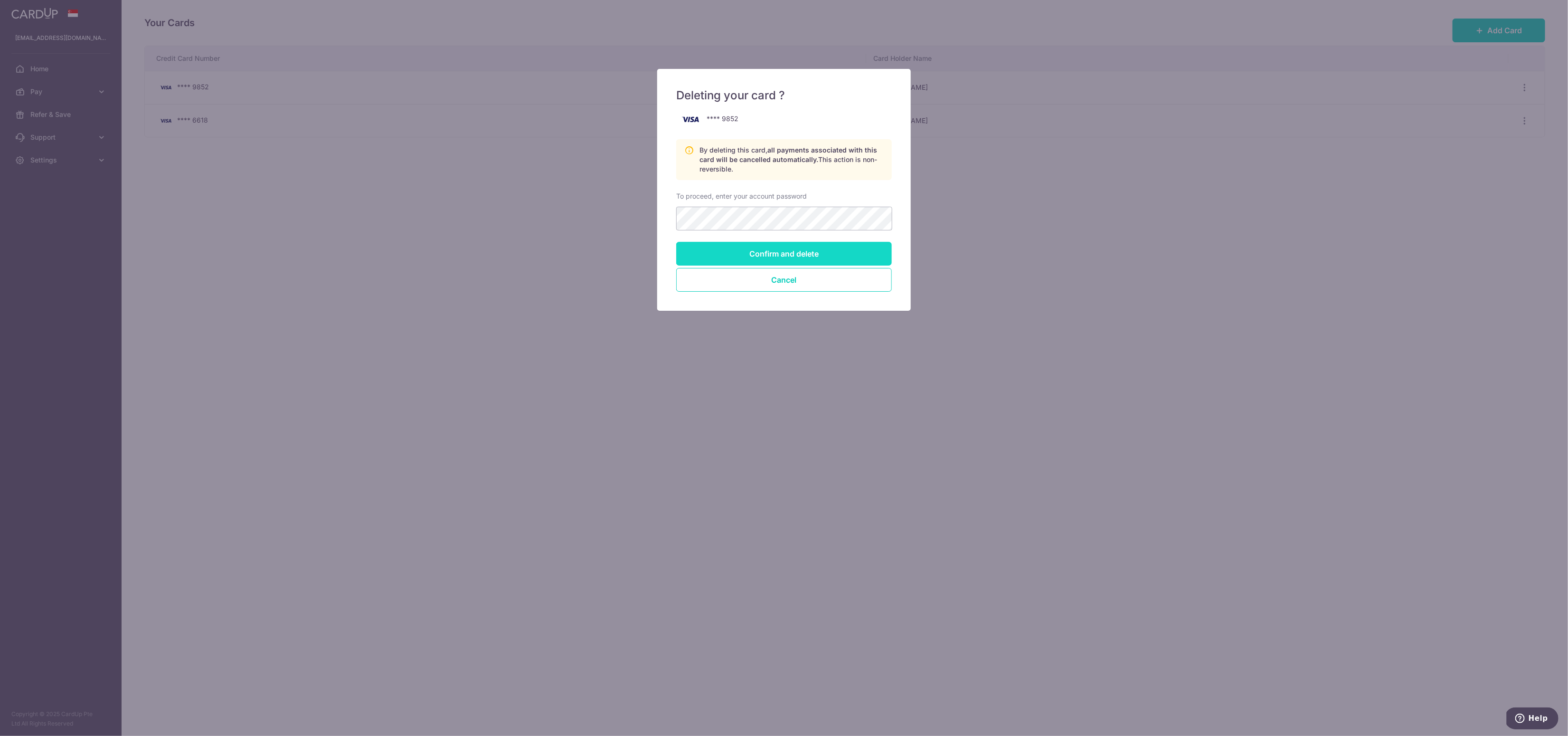
click at [795, 248] on input "Confirm and delete" at bounding box center [784, 254] width 216 height 24
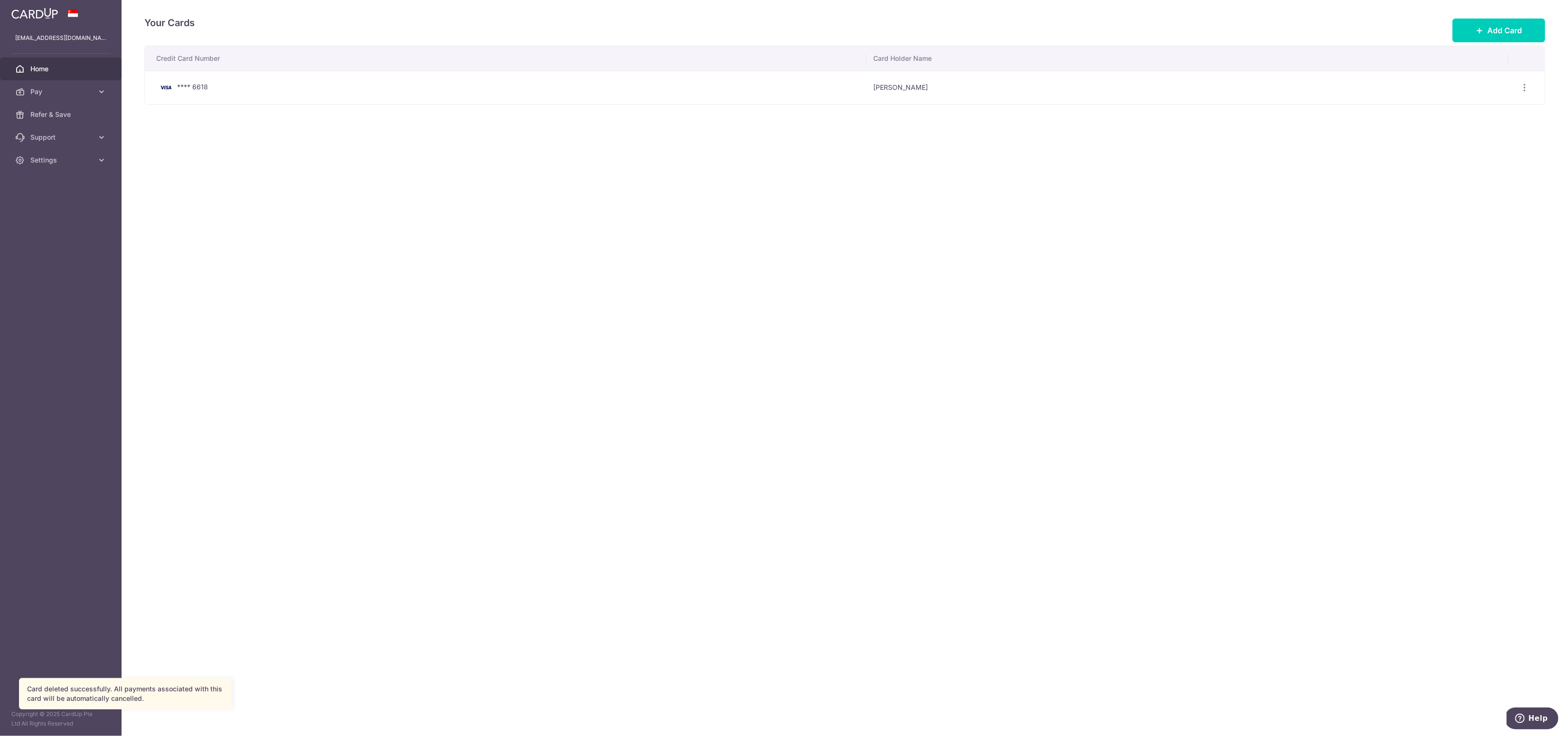
click at [40, 71] on span "Home" at bounding box center [62, 69] width 63 height 9
